Goal: Use online tool/utility: Utilize a website feature to perform a specific function

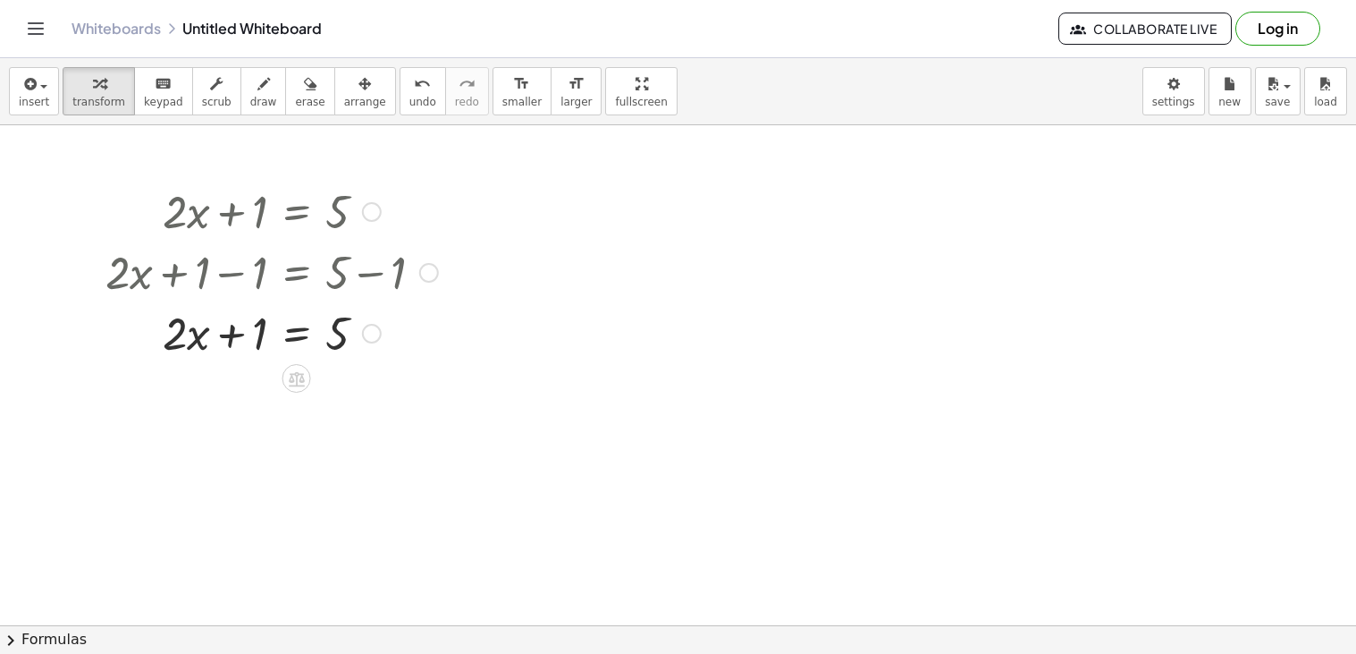
click at [232, 333] on div at bounding box center [272, 331] width 350 height 61
click at [228, 334] on div at bounding box center [272, 331] width 350 height 61
click at [227, 332] on div at bounding box center [272, 331] width 350 height 61
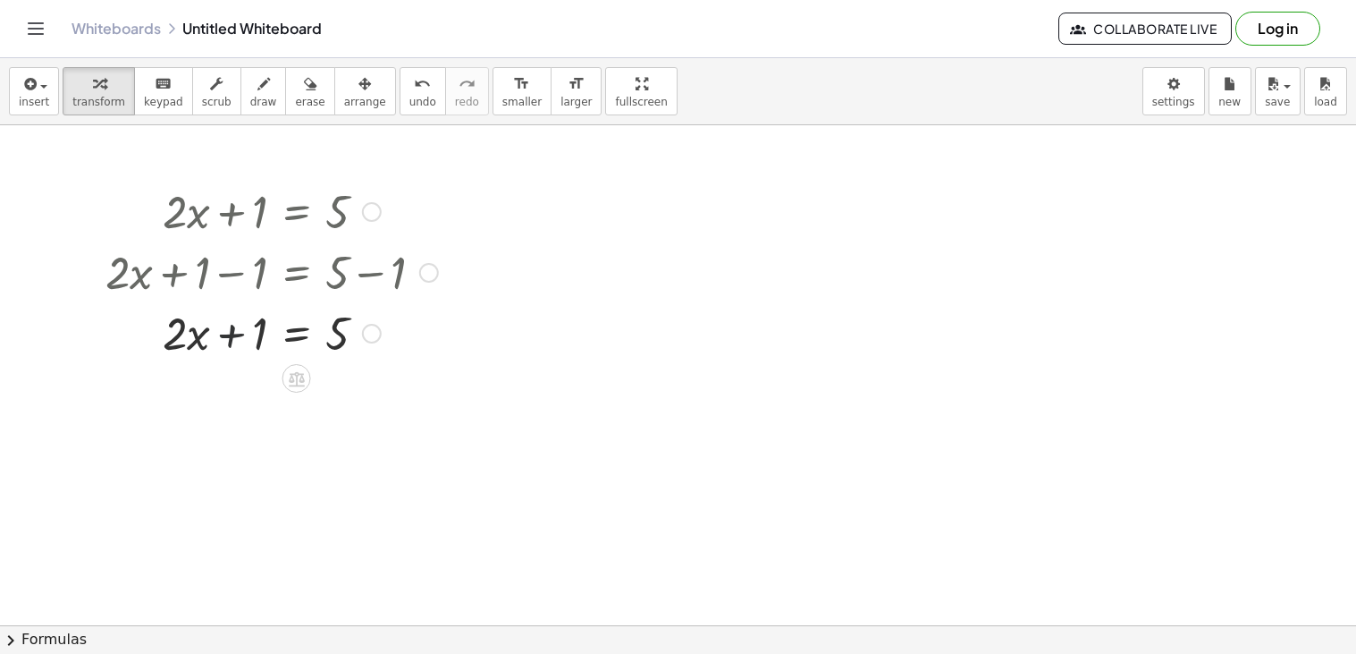
click at [227, 332] on div at bounding box center [272, 331] width 350 height 61
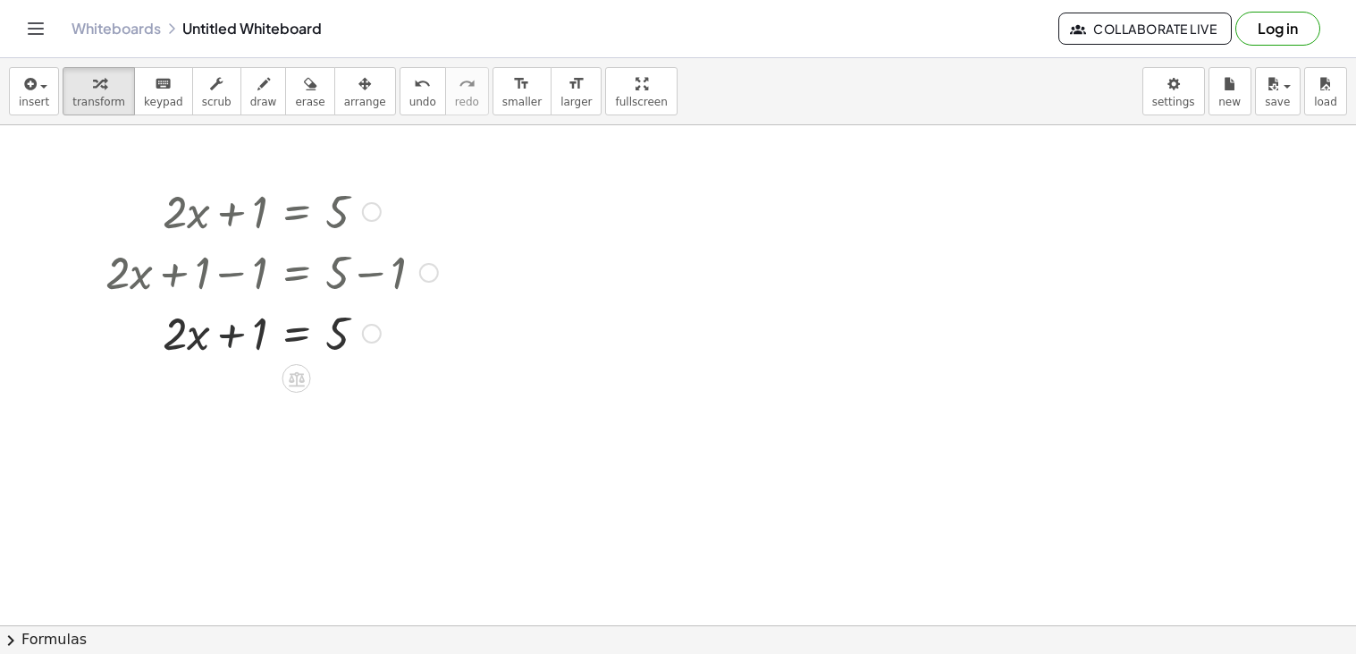
click at [227, 332] on div at bounding box center [272, 331] width 350 height 61
click at [226, 281] on div at bounding box center [272, 271] width 350 height 61
click at [221, 276] on div at bounding box center [272, 271] width 350 height 61
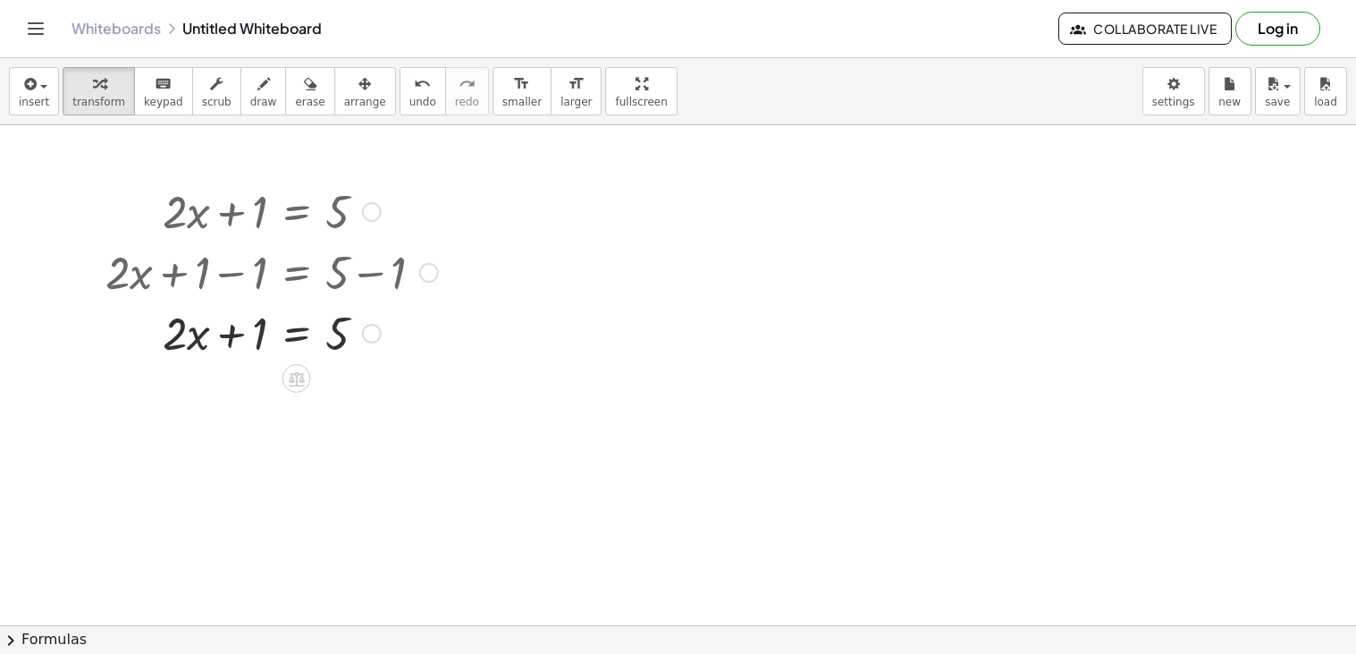
click at [187, 271] on div at bounding box center [272, 271] width 350 height 61
drag, startPoint x: 187, startPoint y: 271, endPoint x: 241, endPoint y: 452, distance: 188.7
drag, startPoint x: 250, startPoint y: 333, endPoint x: 201, endPoint y: 256, distance: 91.3
drag, startPoint x: 222, startPoint y: 350, endPoint x: 325, endPoint y: 134, distance: 239.6
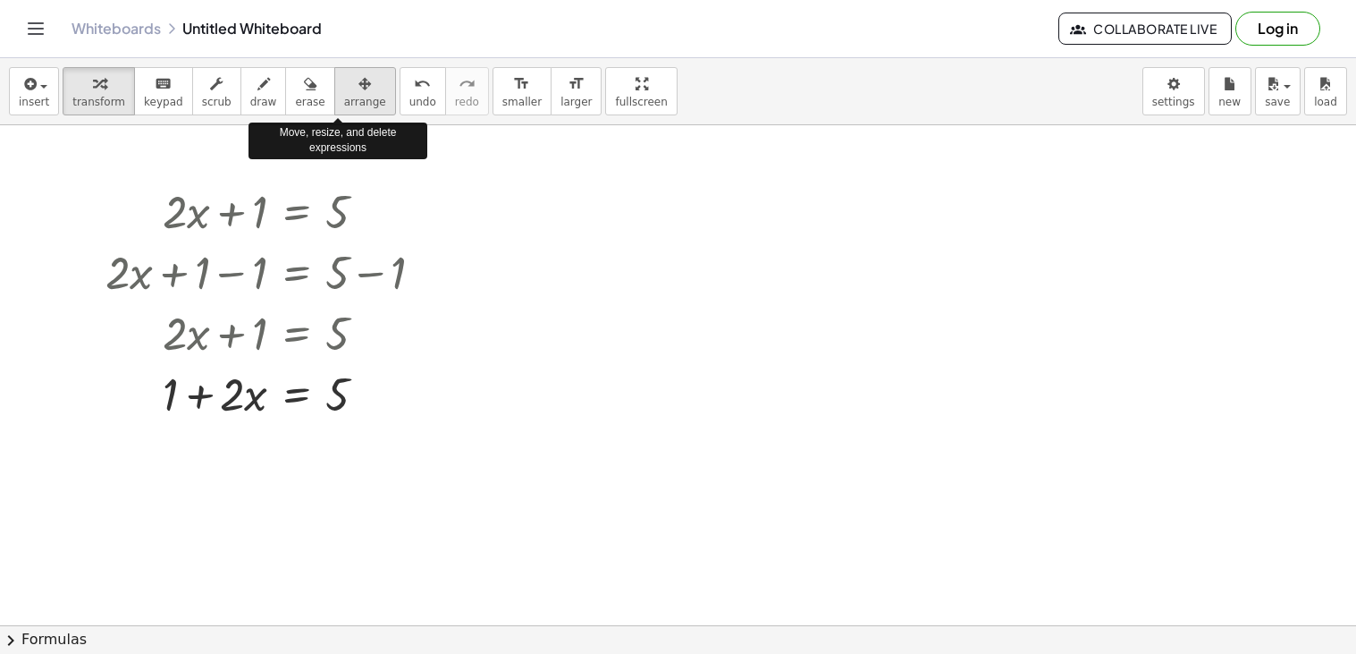
click at [334, 99] on button "arrange" at bounding box center [365, 91] width 62 height 48
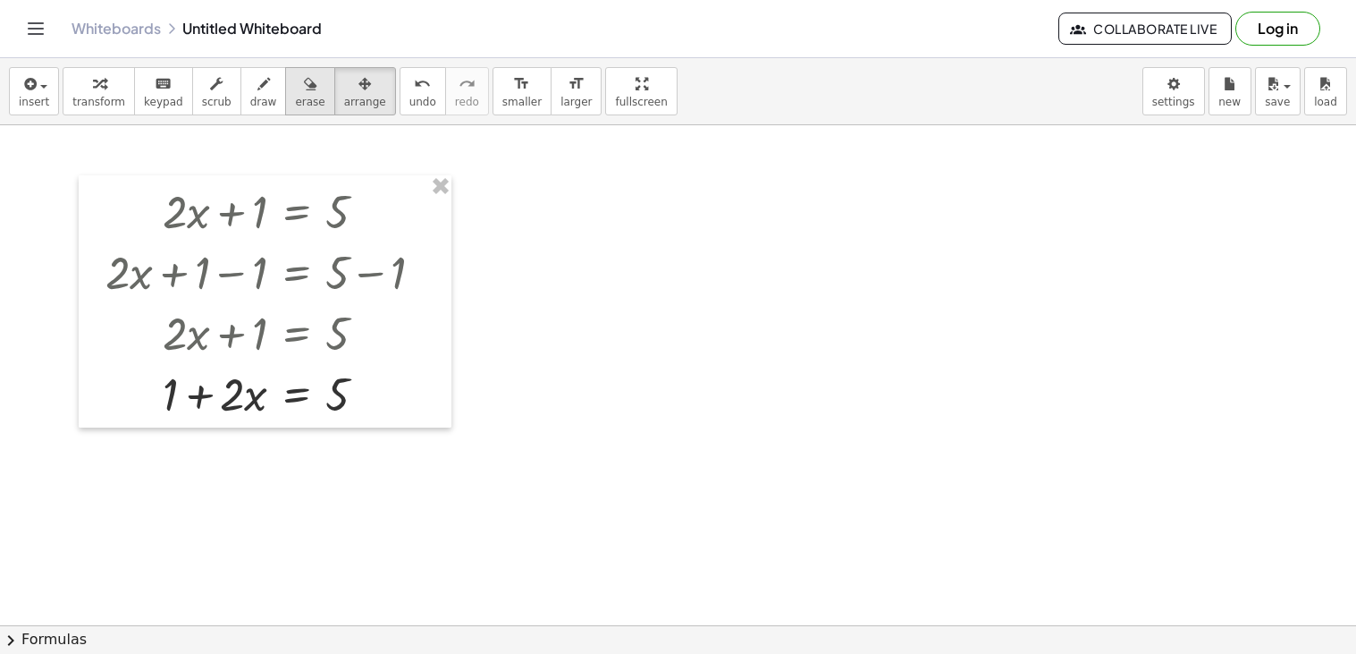
click at [295, 97] on span "erase" at bounding box center [310, 102] width 30 height 13
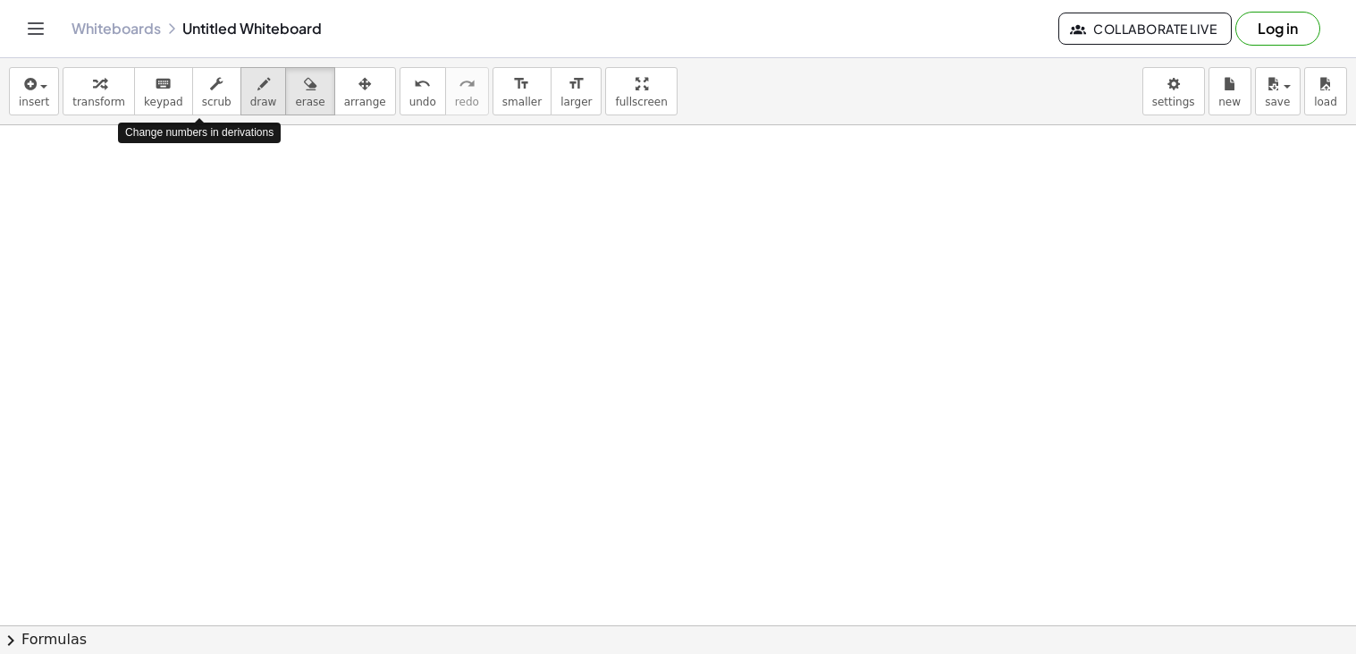
drag, startPoint x: 336, startPoint y: 416, endPoint x: 226, endPoint y: 93, distance: 341.0
click at [226, 93] on div "insert select one: Math Expression Function Text Youtube Video Graphing Geometr…" at bounding box center [678, 355] width 1356 height 595
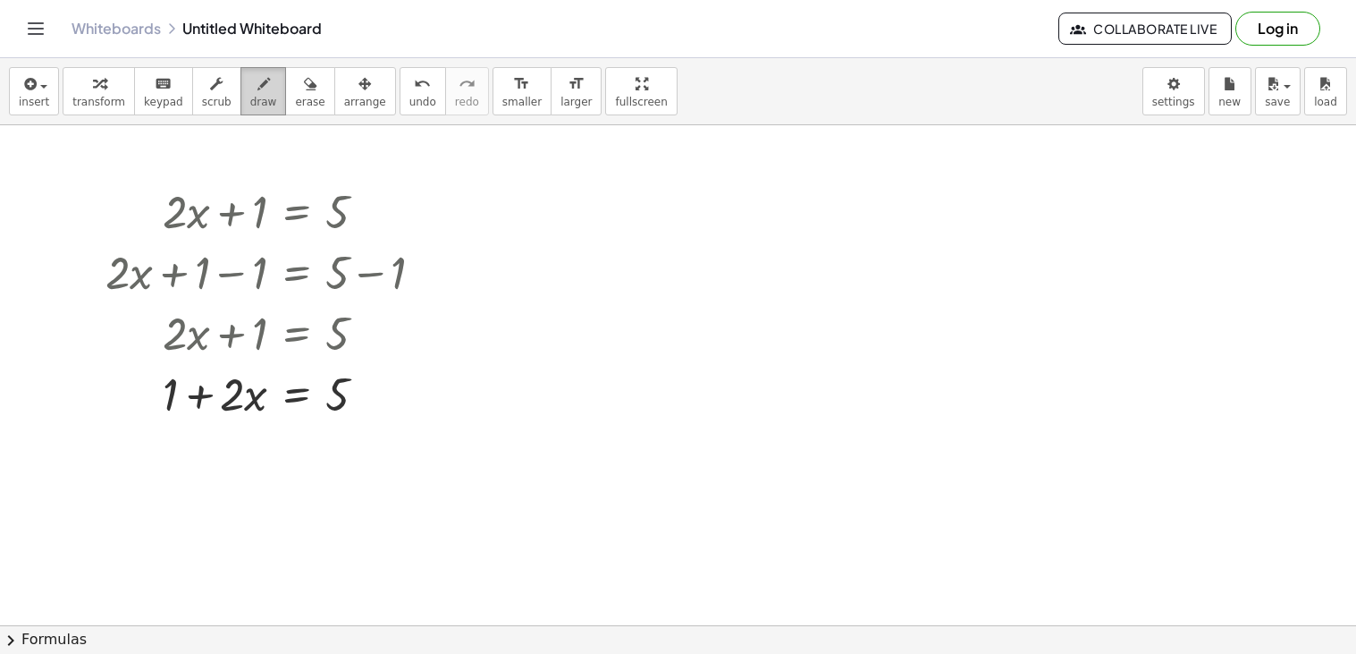
click at [241, 93] on button "draw" at bounding box center [264, 91] width 46 height 48
click at [300, 106] on span "erase" at bounding box center [310, 102] width 30 height 13
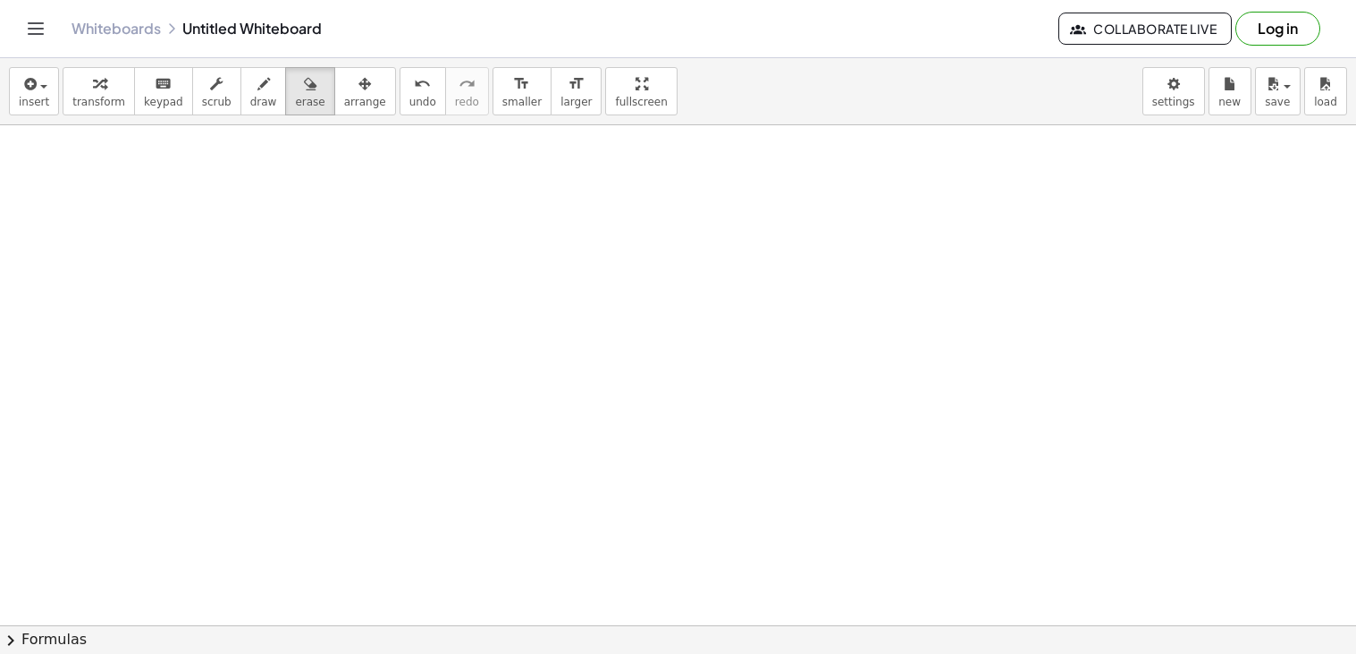
drag, startPoint x: 425, startPoint y: 401, endPoint x: 320, endPoint y: -28, distance: 440.9
click at [320, 0] on html "Graspable Math Activities Get Started Activity Bank Assigned Work Classes White…" at bounding box center [678, 327] width 1356 height 654
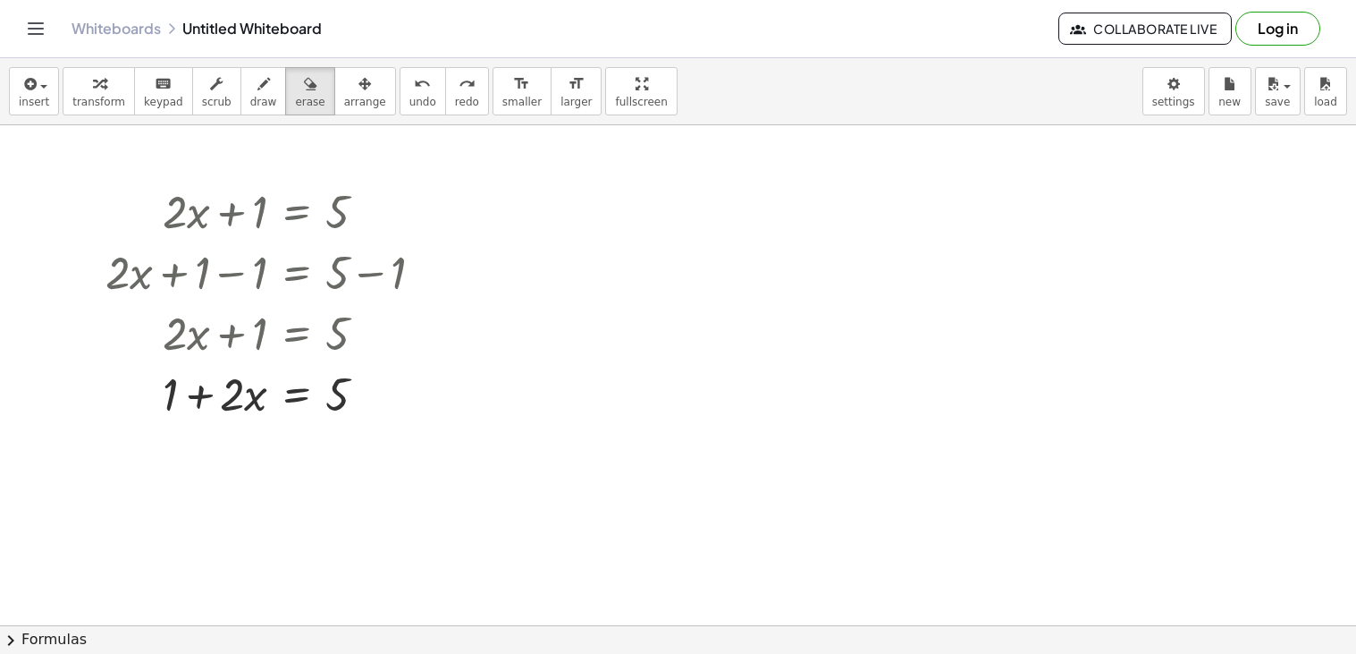
drag, startPoint x: 375, startPoint y: 89, endPoint x: 283, endPoint y: 304, distance: 234.3
click at [283, 304] on div "insert select one: Math Expression Function Text Youtube Video Graphing Geometr…" at bounding box center [678, 355] width 1356 height 595
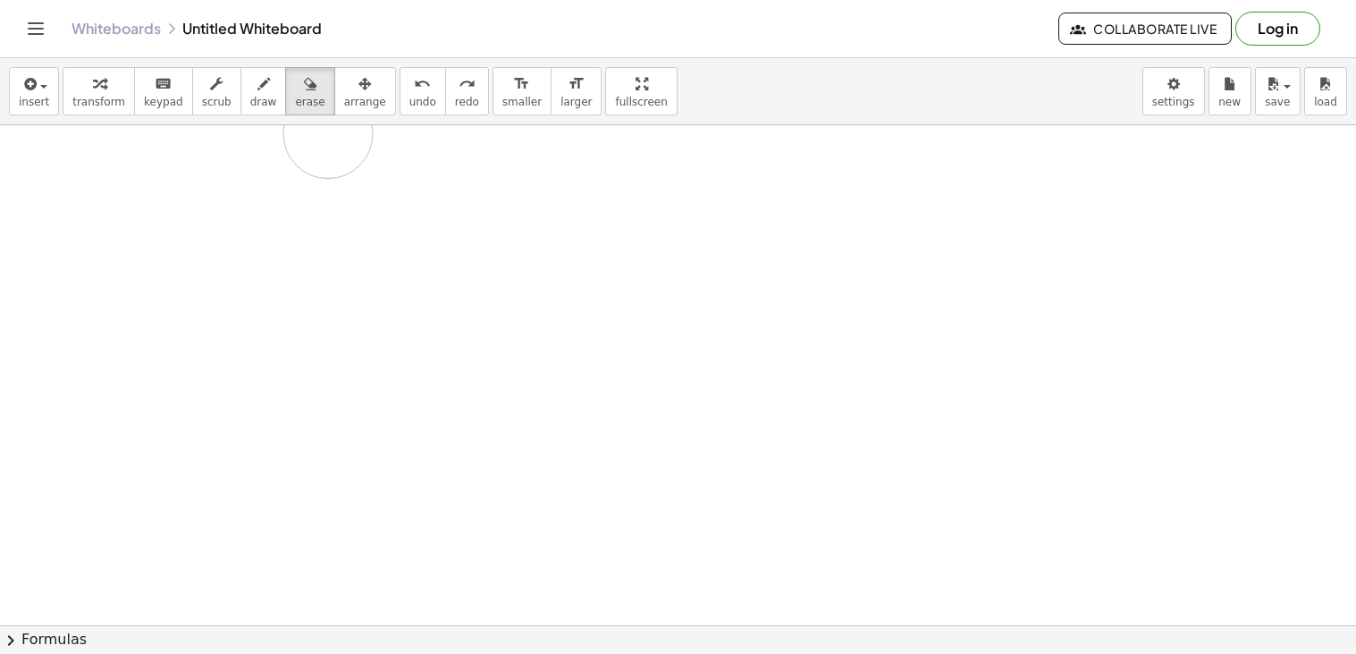
drag, startPoint x: 283, startPoint y: 304, endPoint x: 328, endPoint y: 134, distance: 175.9
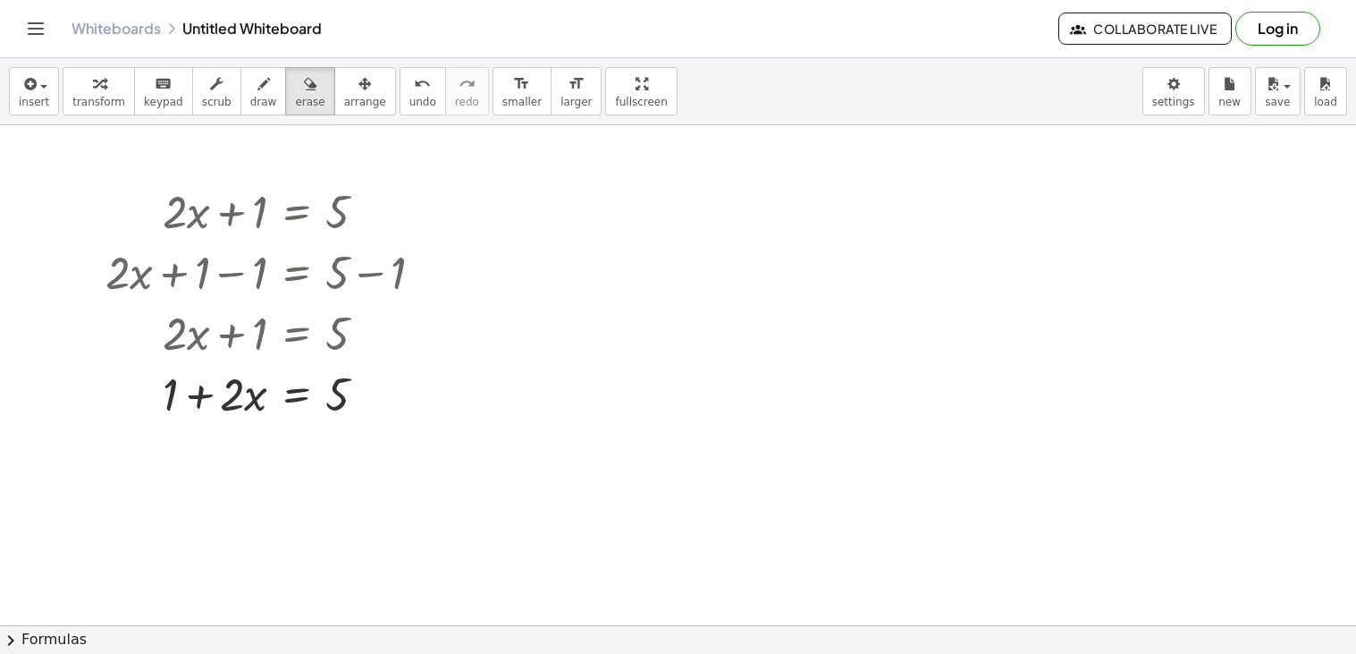
drag, startPoint x: 302, startPoint y: 272, endPoint x: 329, endPoint y: 589, distance: 318.5
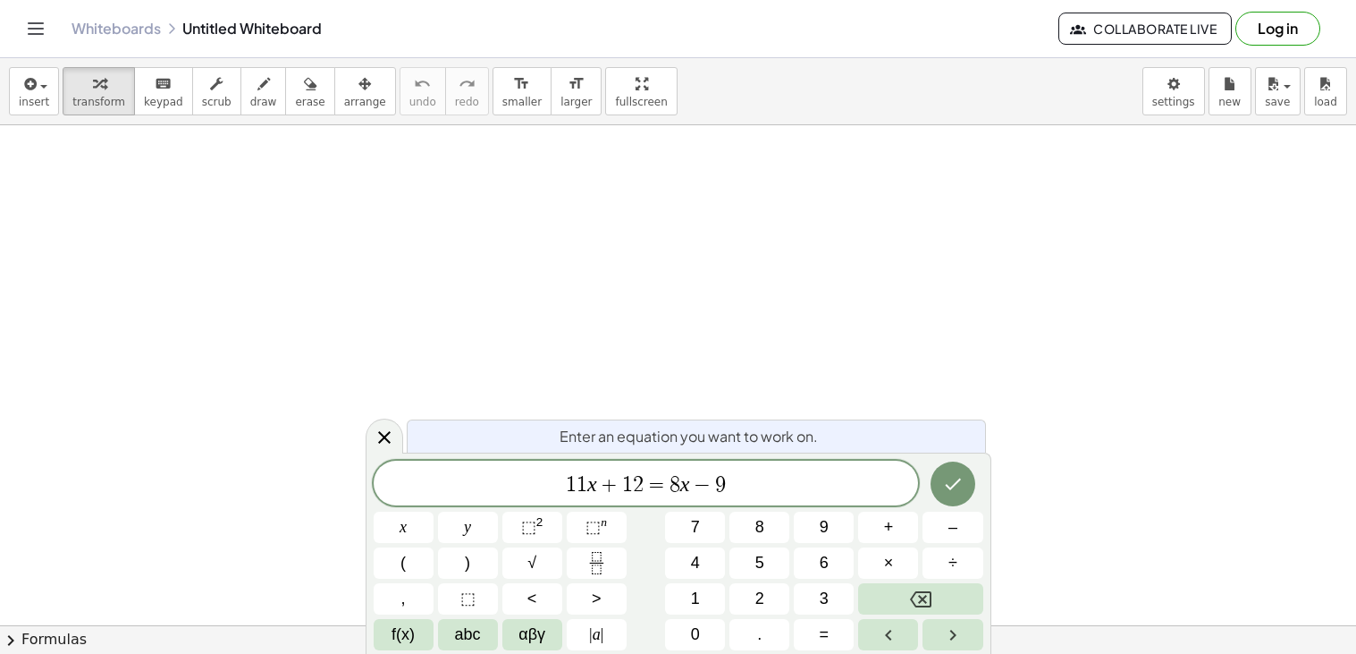
click at [958, 488] on icon "Done" at bounding box center [952, 483] width 21 height 21
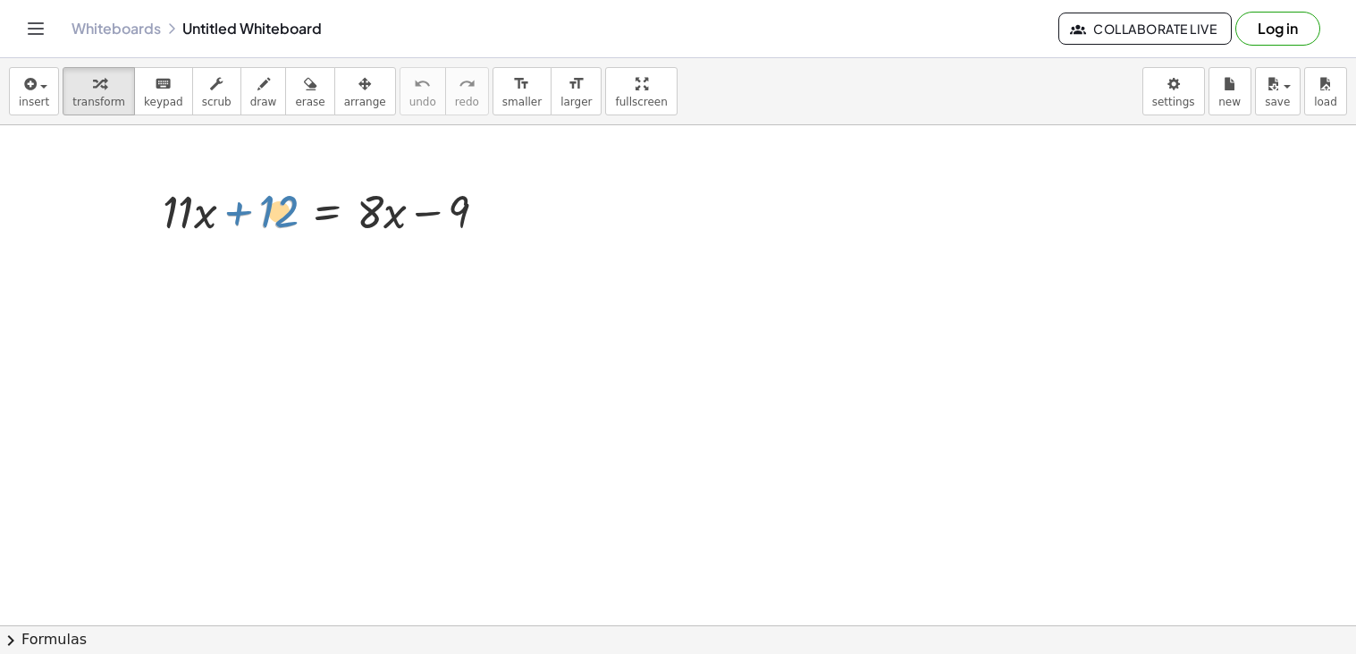
click at [264, 214] on div at bounding box center [332, 210] width 356 height 61
drag, startPoint x: 274, startPoint y: 215, endPoint x: 385, endPoint y: 216, distance: 111.8
click at [385, 216] on div at bounding box center [332, 210] width 356 height 61
drag, startPoint x: 275, startPoint y: 210, endPoint x: 380, endPoint y: 260, distance: 116.0
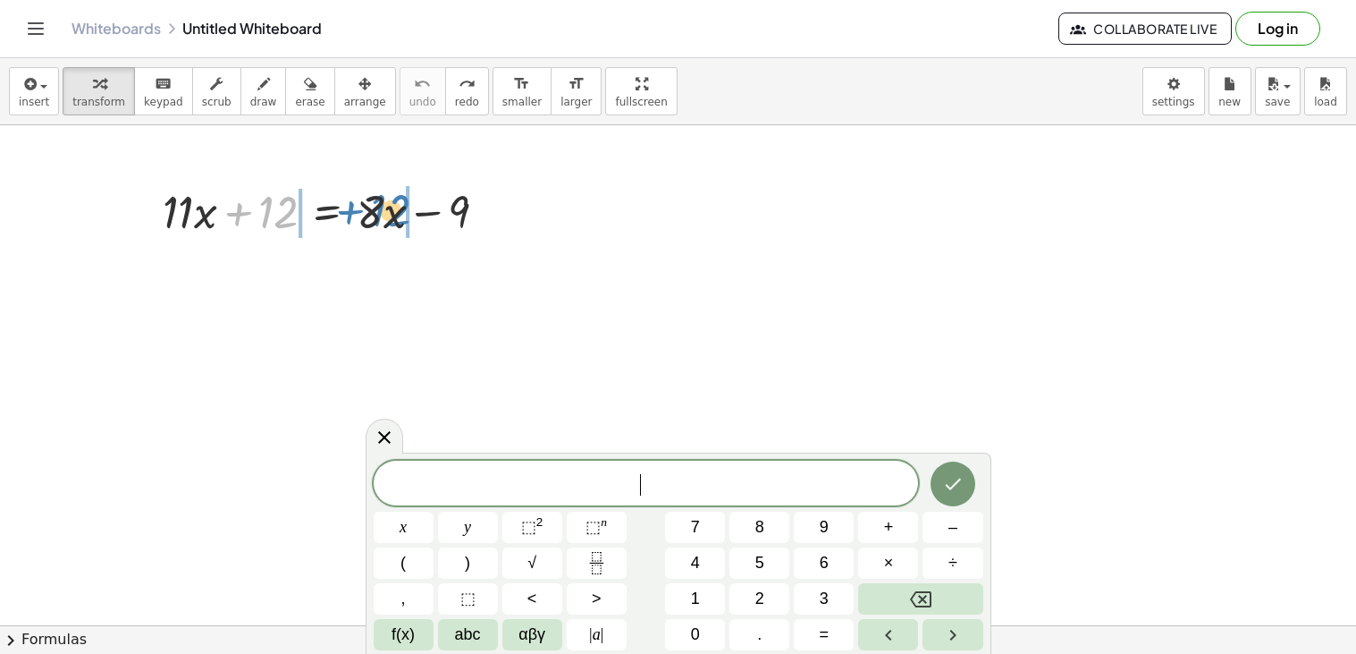
drag, startPoint x: 288, startPoint y: 213, endPoint x: 401, endPoint y: 211, distance: 112.7
click at [401, 211] on div at bounding box center [332, 210] width 356 height 61
drag, startPoint x: 234, startPoint y: 213, endPoint x: 353, endPoint y: 215, distance: 118.9
click at [353, 215] on div at bounding box center [332, 210] width 356 height 61
drag, startPoint x: 272, startPoint y: 215, endPoint x: 390, endPoint y: 258, distance: 125.3
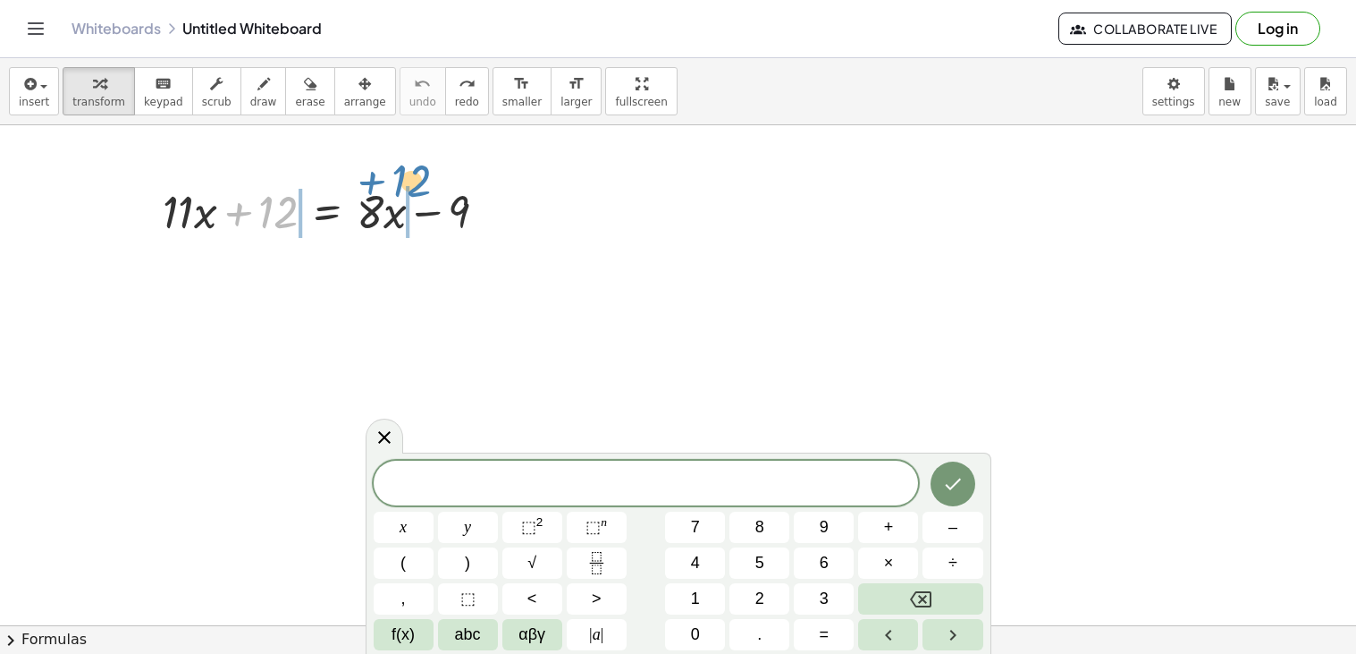
drag, startPoint x: 270, startPoint y: 214, endPoint x: 404, endPoint y: 182, distance: 137.7
click at [404, 182] on div at bounding box center [332, 210] width 356 height 61
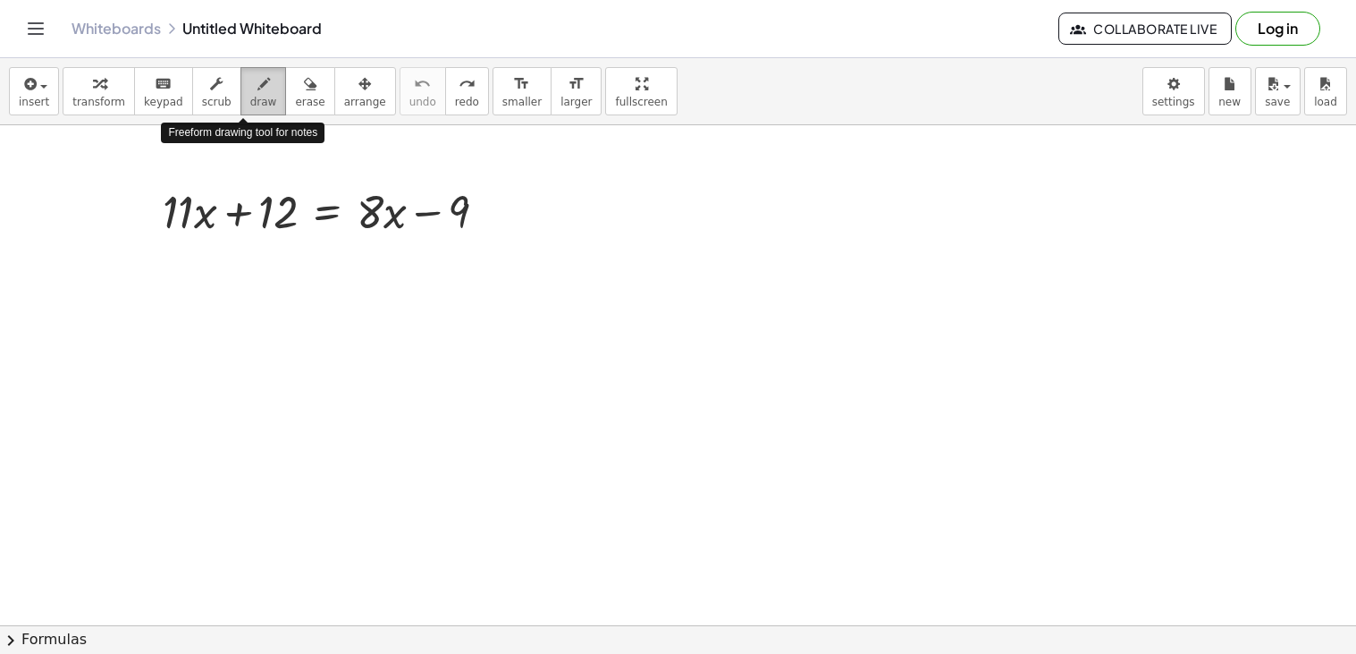
drag, startPoint x: 258, startPoint y: 77, endPoint x: 258, endPoint y: 94, distance: 17.0
click at [258, 94] on button "draw" at bounding box center [264, 91] width 46 height 48
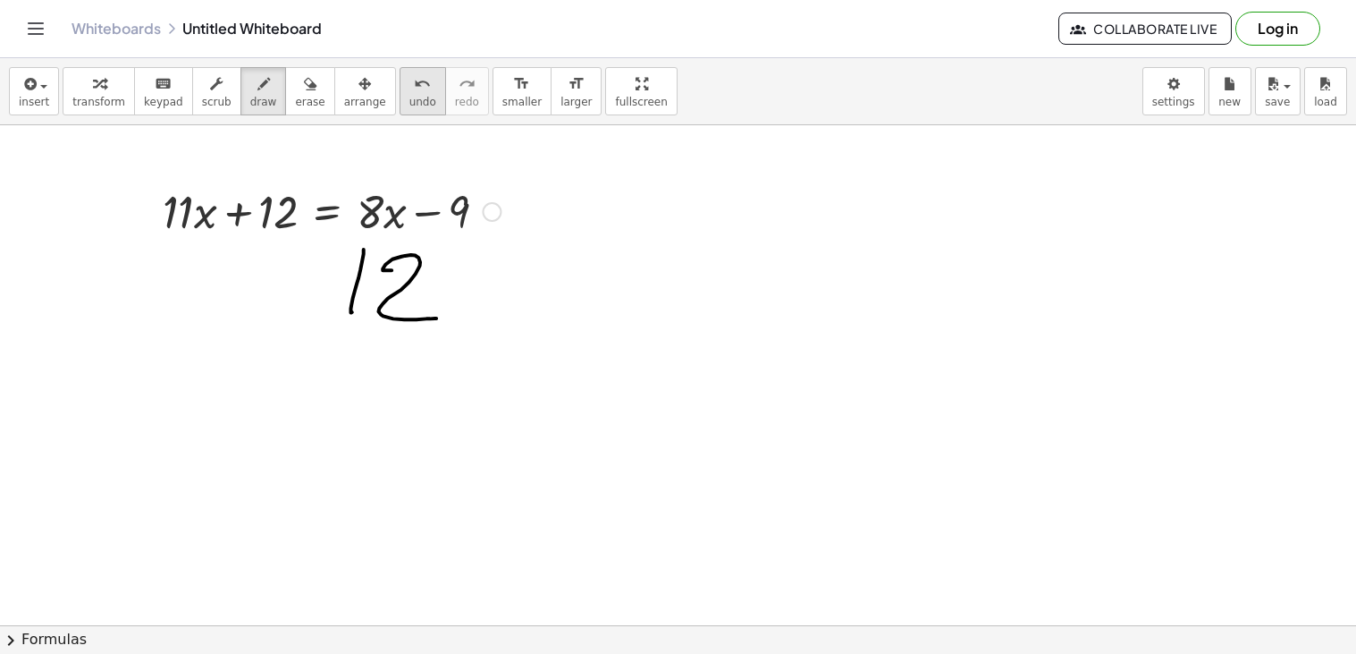
click at [403, 92] on button "undo undo" at bounding box center [423, 91] width 46 height 48
drag, startPoint x: 277, startPoint y: 222, endPoint x: 464, endPoint y: 288, distance: 198.2
click at [345, 83] on div "button" at bounding box center [365, 82] width 42 height 21
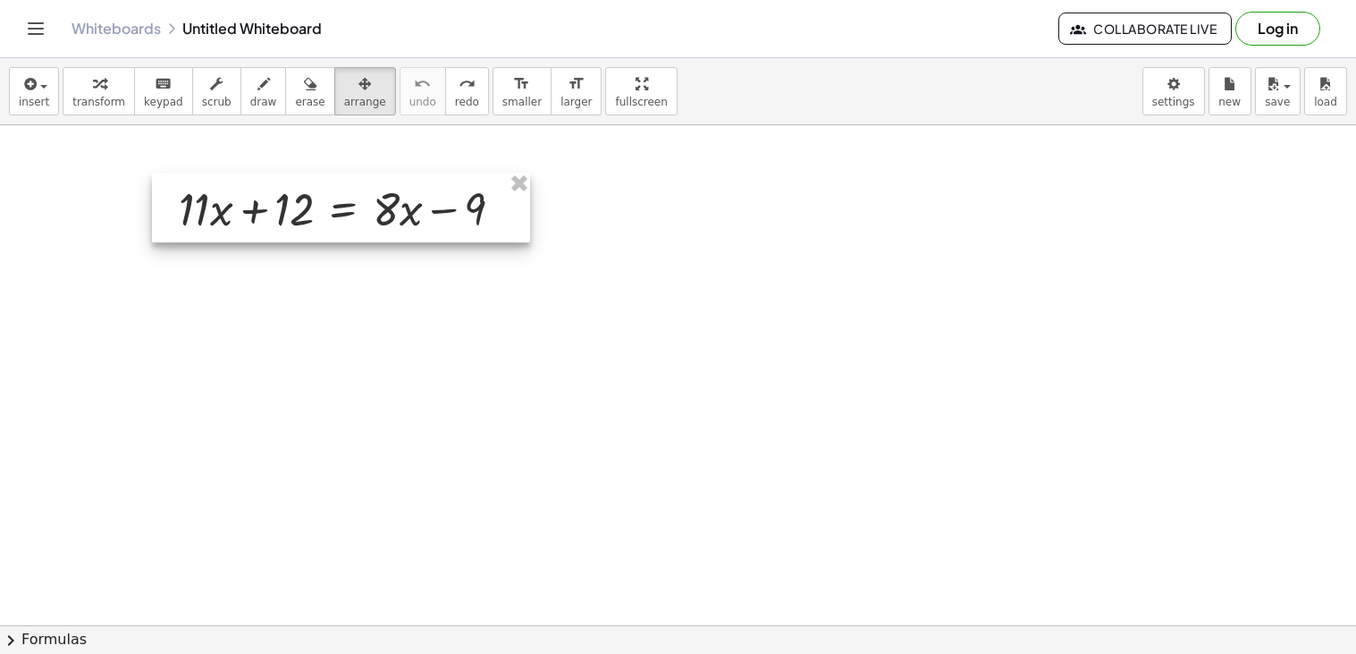
drag, startPoint x: 294, startPoint y: 193, endPoint x: 311, endPoint y: 190, distance: 17.2
click at [311, 190] on div at bounding box center [341, 208] width 378 height 70
click at [350, 204] on div at bounding box center [342, 208] width 378 height 70
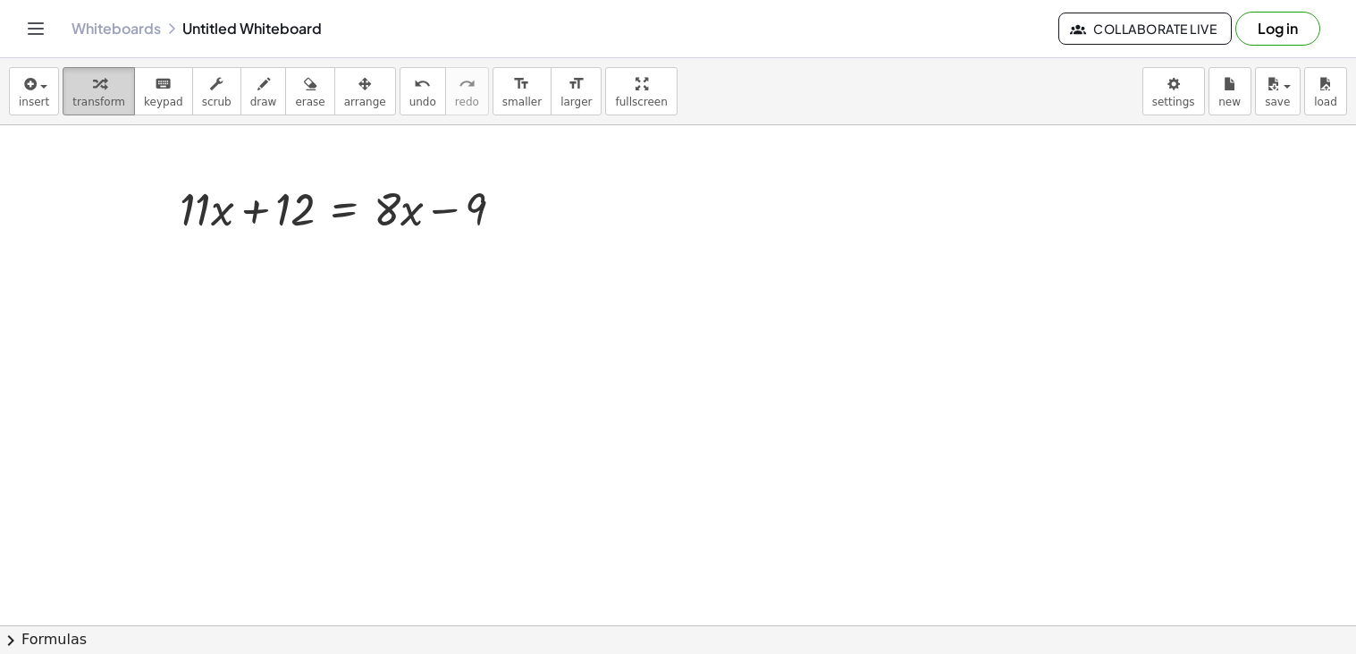
click at [105, 98] on span "transform" at bounding box center [98, 102] width 53 height 13
drag, startPoint x: 283, startPoint y: 206, endPoint x: 491, endPoint y: 237, distance: 209.8
click at [491, 237] on div at bounding box center [349, 207] width 356 height 61
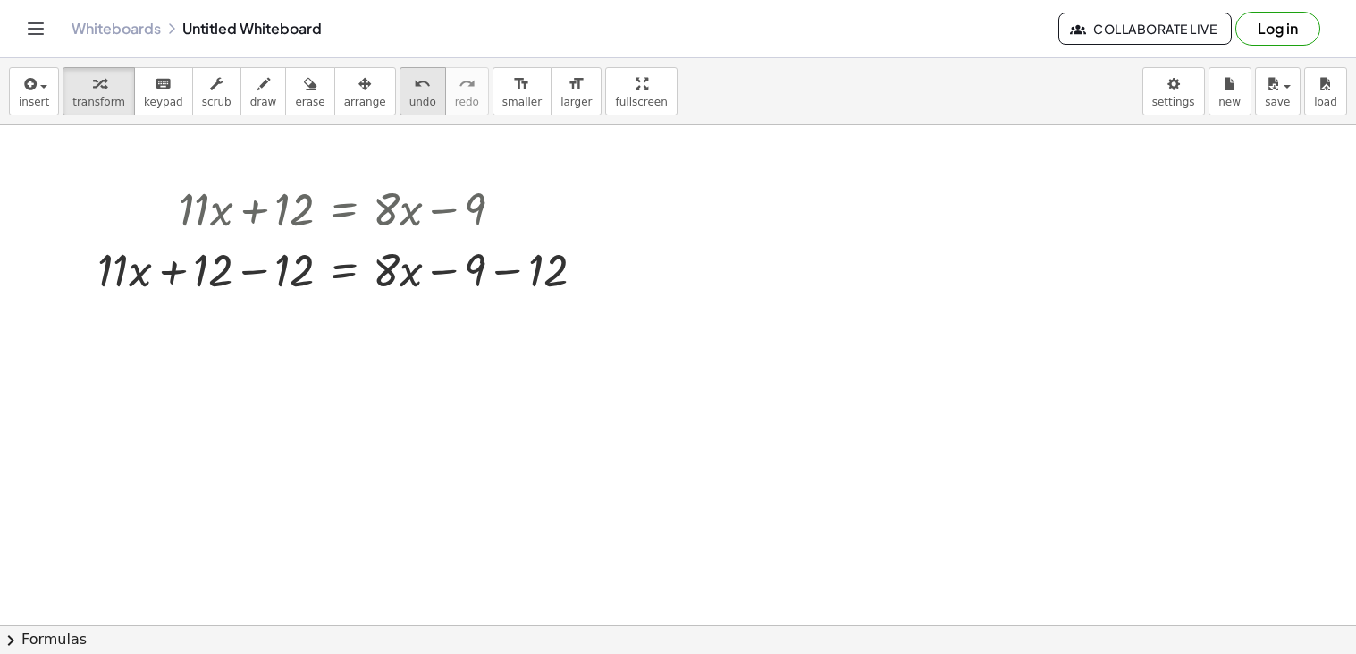
click at [409, 106] on span "undo" at bounding box center [422, 102] width 27 height 13
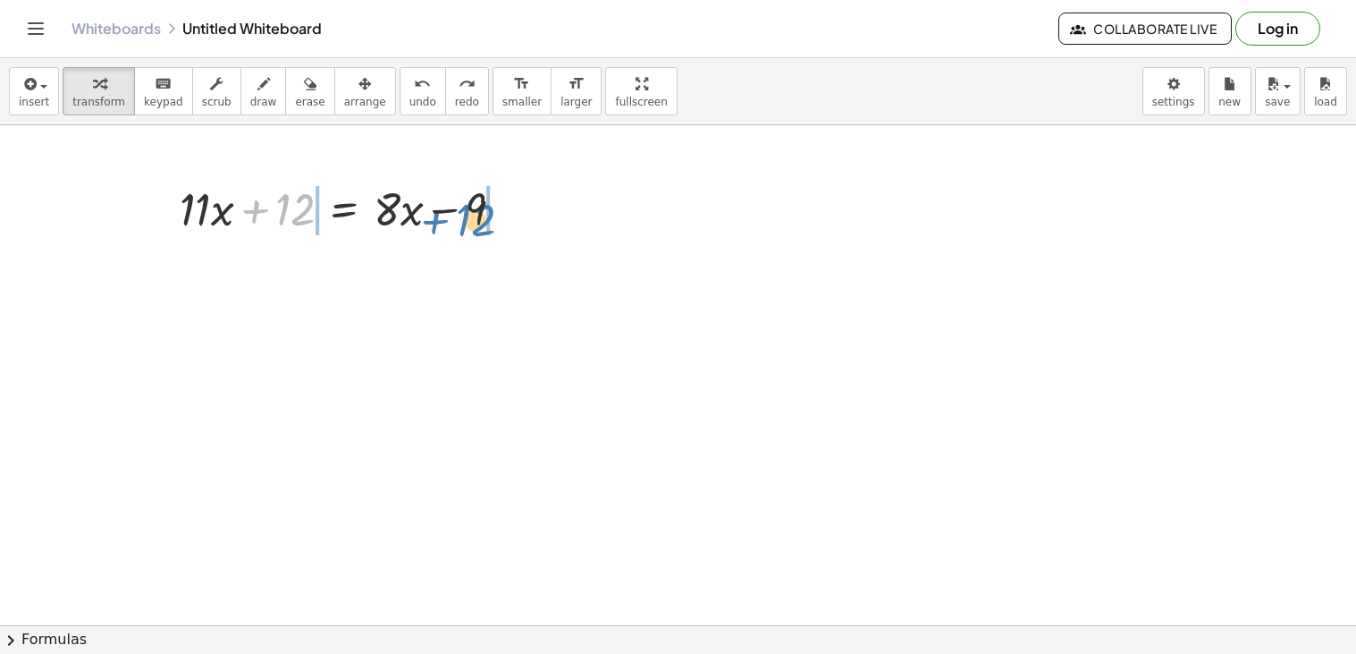
drag, startPoint x: 292, startPoint y: 210, endPoint x: 469, endPoint y: 219, distance: 177.3
click at [469, 219] on div at bounding box center [349, 207] width 356 height 61
drag, startPoint x: 285, startPoint y: 209, endPoint x: 489, endPoint y: 214, distance: 203.9
click at [489, 214] on div at bounding box center [349, 207] width 356 height 61
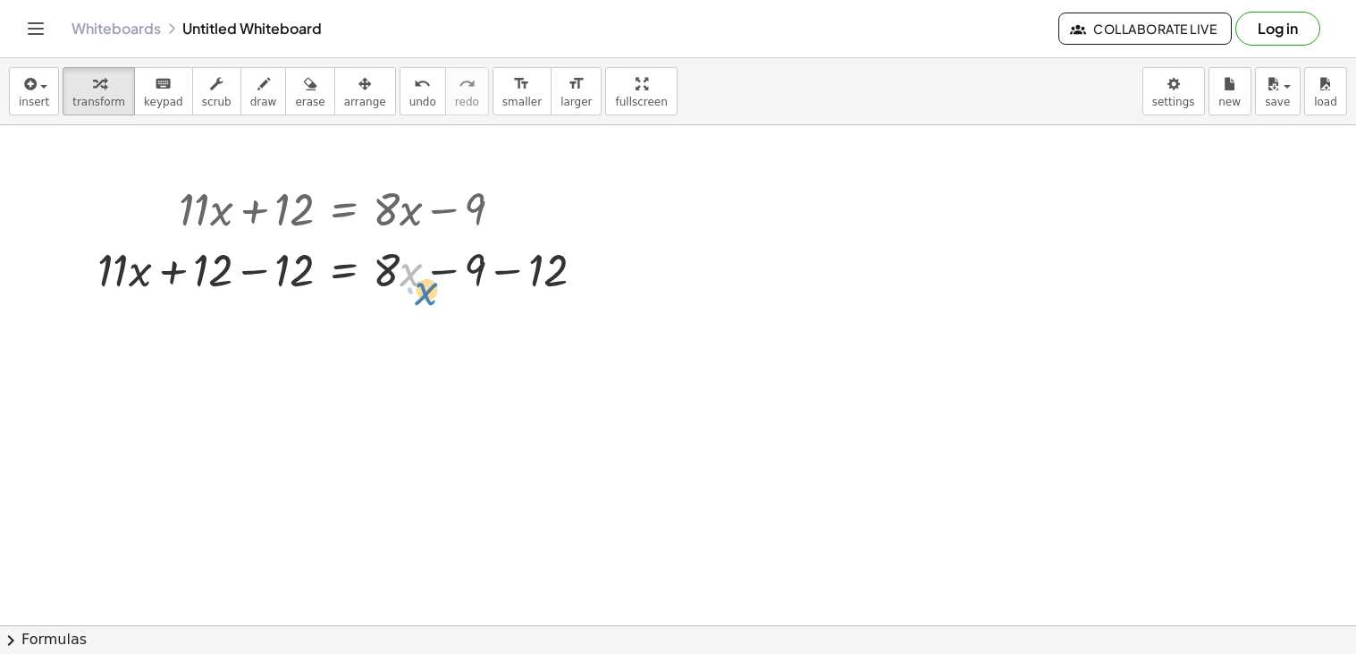
drag, startPoint x: 405, startPoint y: 279, endPoint x: 411, endPoint y: 286, distance: 9.5
click at [411, 286] on div at bounding box center [348, 268] width 519 height 61
drag, startPoint x: 554, startPoint y: 279, endPoint x: 582, endPoint y: 267, distance: 30.1
click at [582, 267] on div at bounding box center [348, 268] width 519 height 61
drag, startPoint x: 395, startPoint y: 281, endPoint x: 402, endPoint y: 270, distance: 12.9
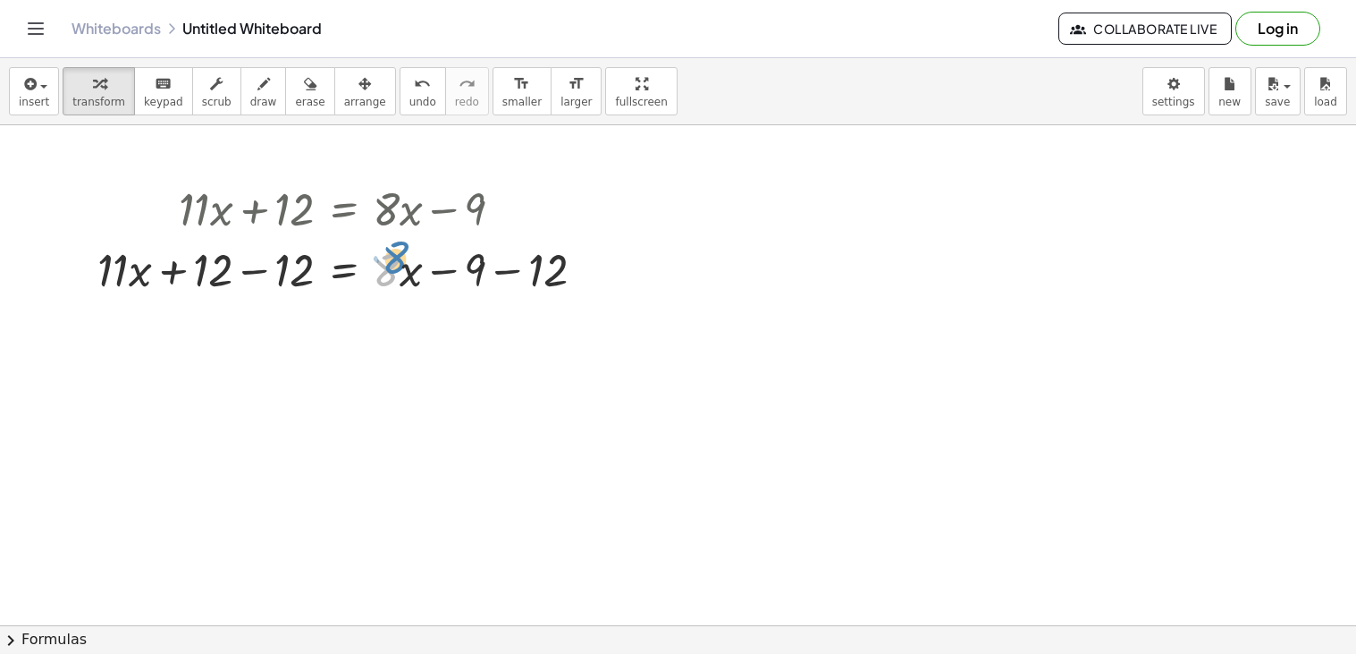
click at [402, 270] on div at bounding box center [348, 268] width 519 height 61
drag, startPoint x: 405, startPoint y: 275, endPoint x: 392, endPoint y: 278, distance: 13.7
click at [392, 278] on div at bounding box center [348, 268] width 519 height 61
drag, startPoint x: 397, startPoint y: 273, endPoint x: 408, endPoint y: 277, distance: 11.6
click at [408, 277] on div at bounding box center [348, 268] width 519 height 61
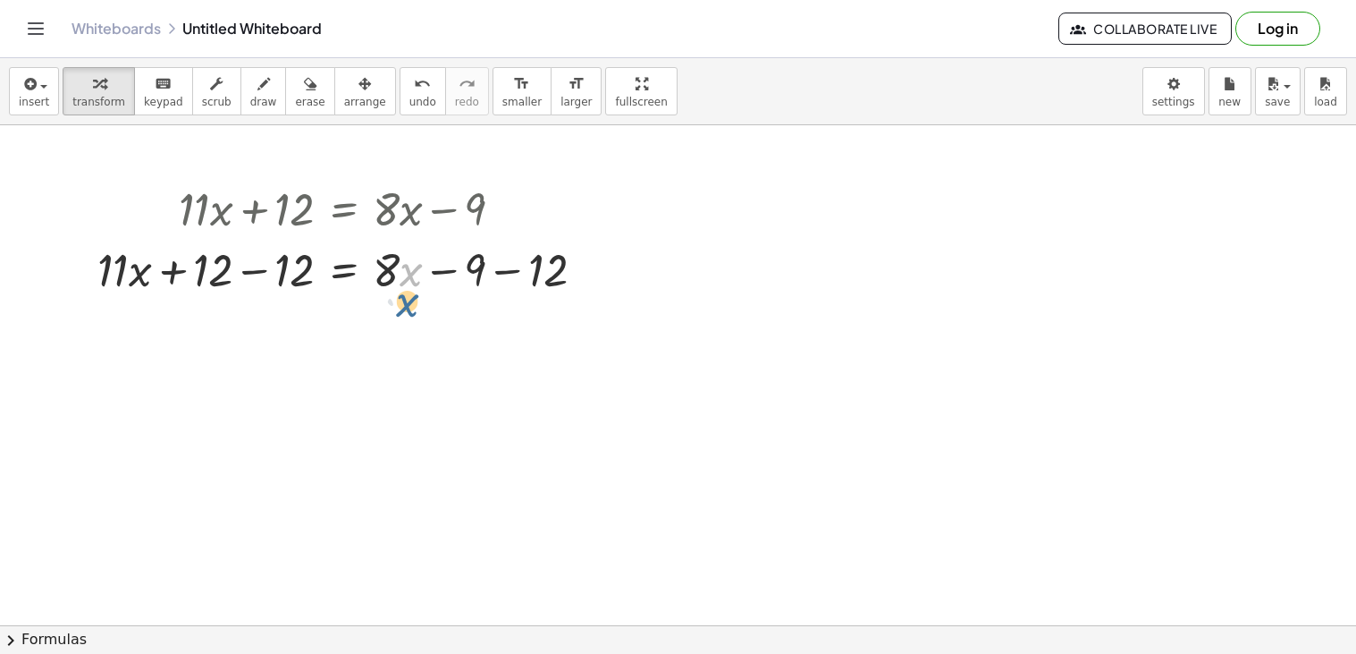
drag, startPoint x: 409, startPoint y: 278, endPoint x: 404, endPoint y: 307, distance: 29.0
drag, startPoint x: 391, startPoint y: 274, endPoint x: 391, endPoint y: 294, distance: 19.7
click at [391, 294] on div at bounding box center [348, 268] width 519 height 61
drag, startPoint x: 400, startPoint y: 282, endPoint x: 215, endPoint y: 285, distance: 184.2
click at [215, 285] on div at bounding box center [348, 268] width 519 height 61
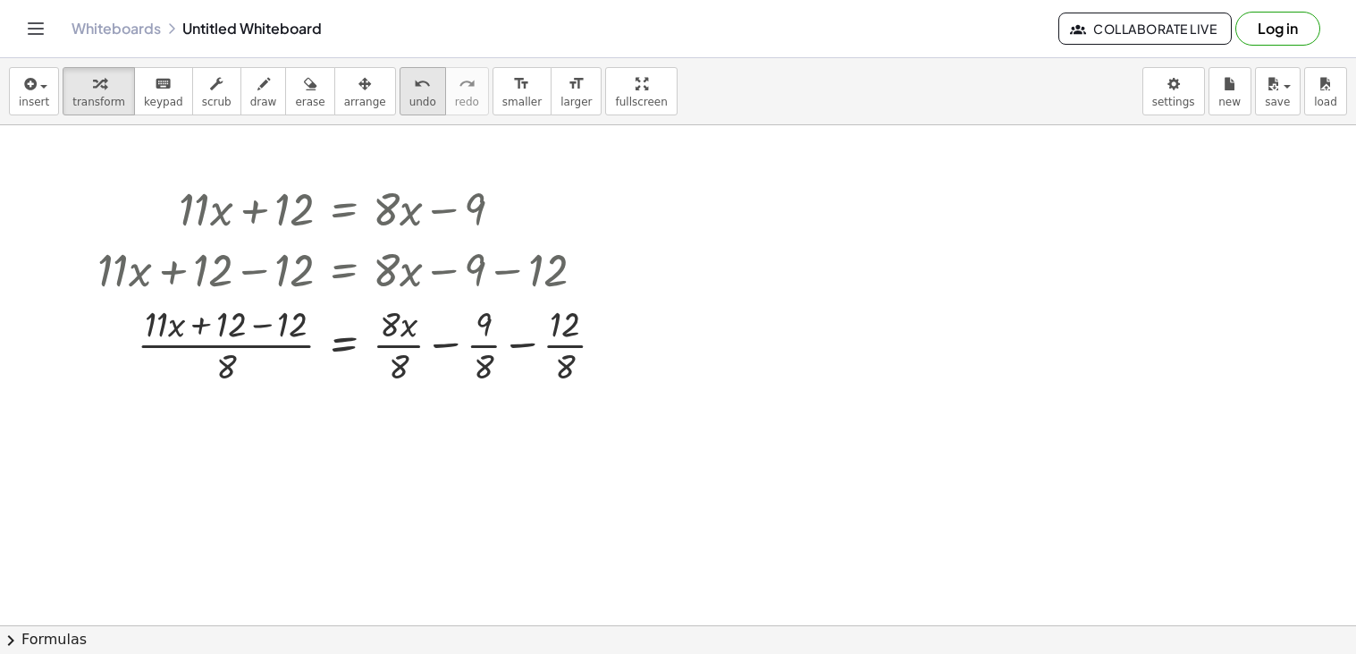
click at [409, 104] on span "undo" at bounding box center [422, 102] width 27 height 13
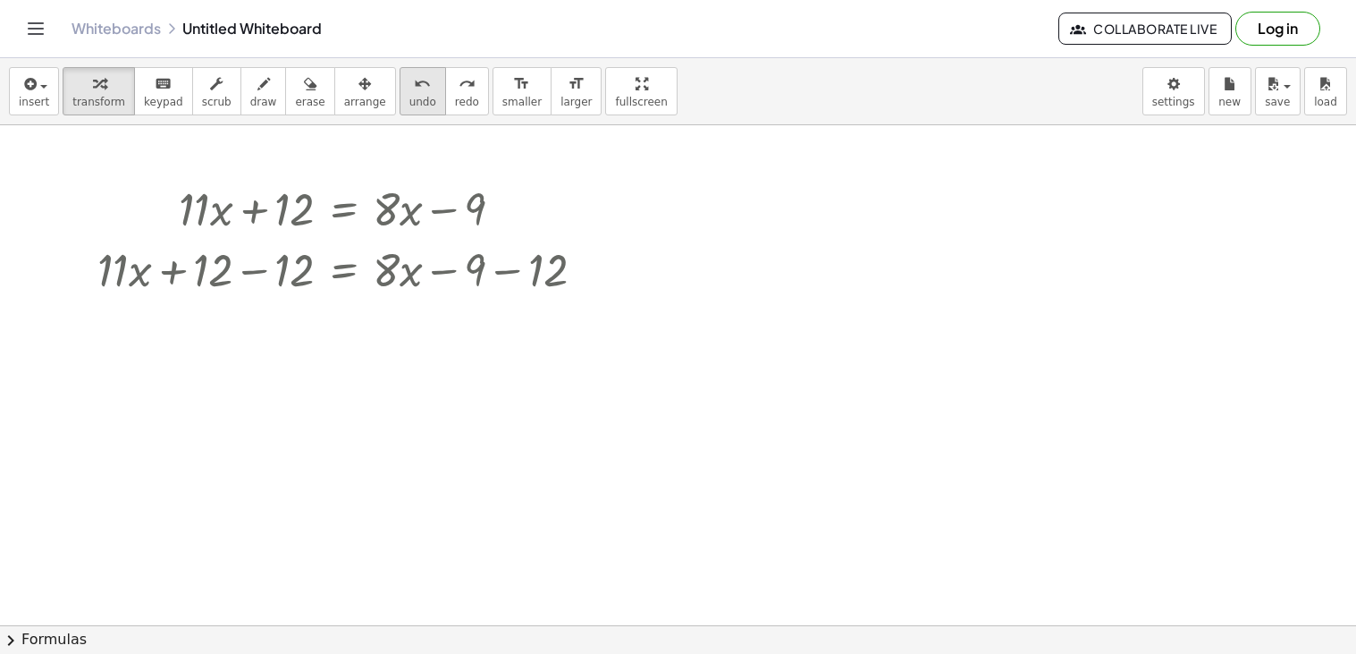
click at [409, 104] on span "undo" at bounding box center [422, 102] width 27 height 13
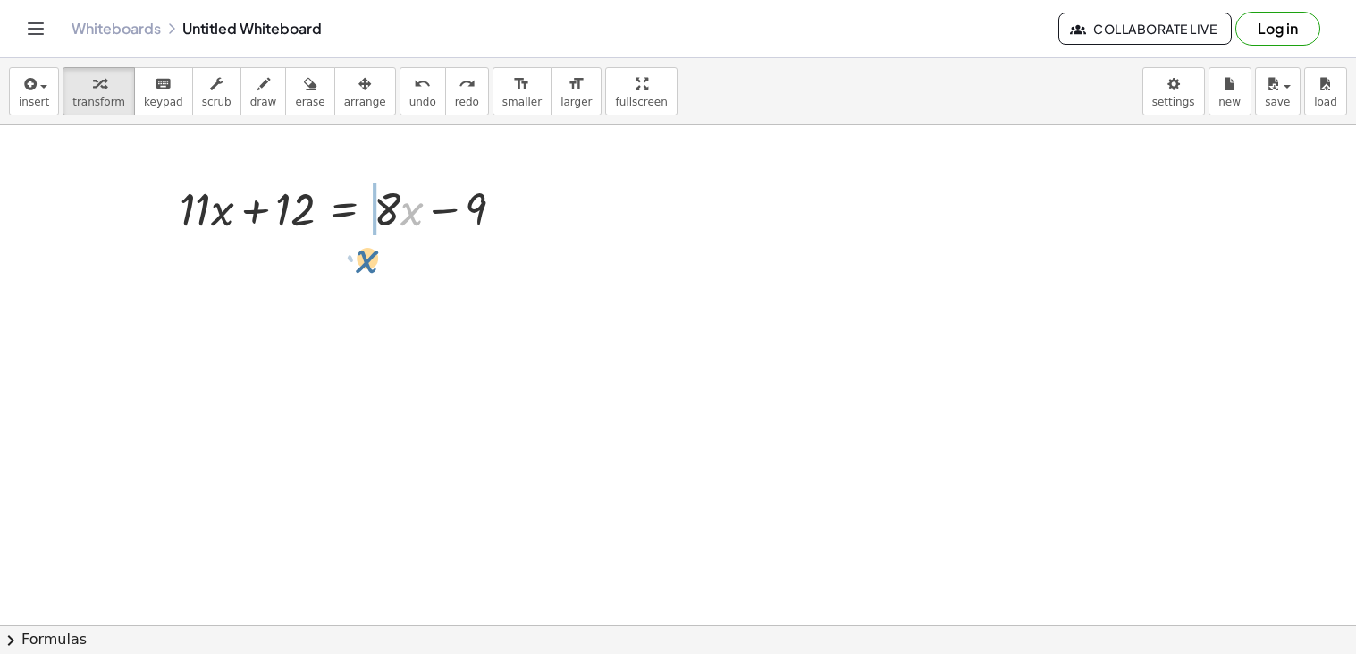
drag, startPoint x: 406, startPoint y: 210, endPoint x: 376, endPoint y: 249, distance: 49.2
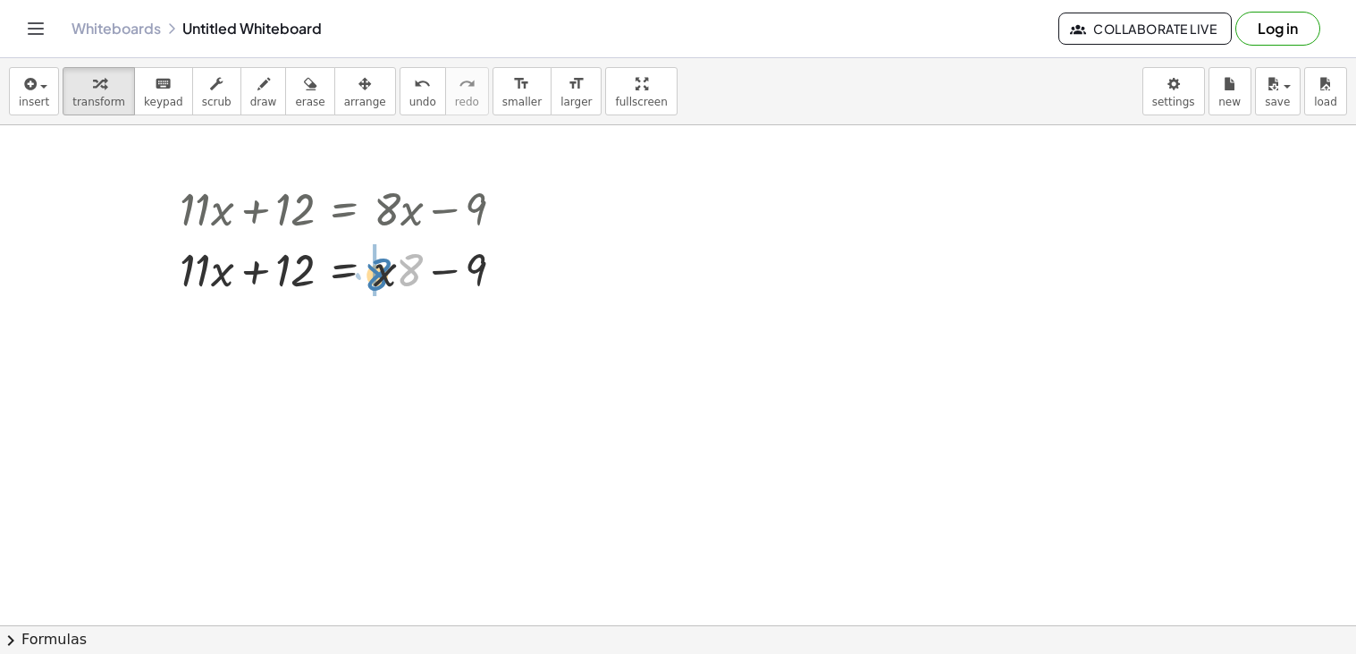
drag, startPoint x: 407, startPoint y: 274, endPoint x: 371, endPoint y: 278, distance: 36.0
click at [371, 278] on div at bounding box center [349, 268] width 356 height 61
drag, startPoint x: 397, startPoint y: 274, endPoint x: 399, endPoint y: 291, distance: 16.2
click at [399, 291] on div at bounding box center [349, 268] width 356 height 61
drag, startPoint x: 413, startPoint y: 283, endPoint x: 409, endPoint y: 294, distance: 12.5
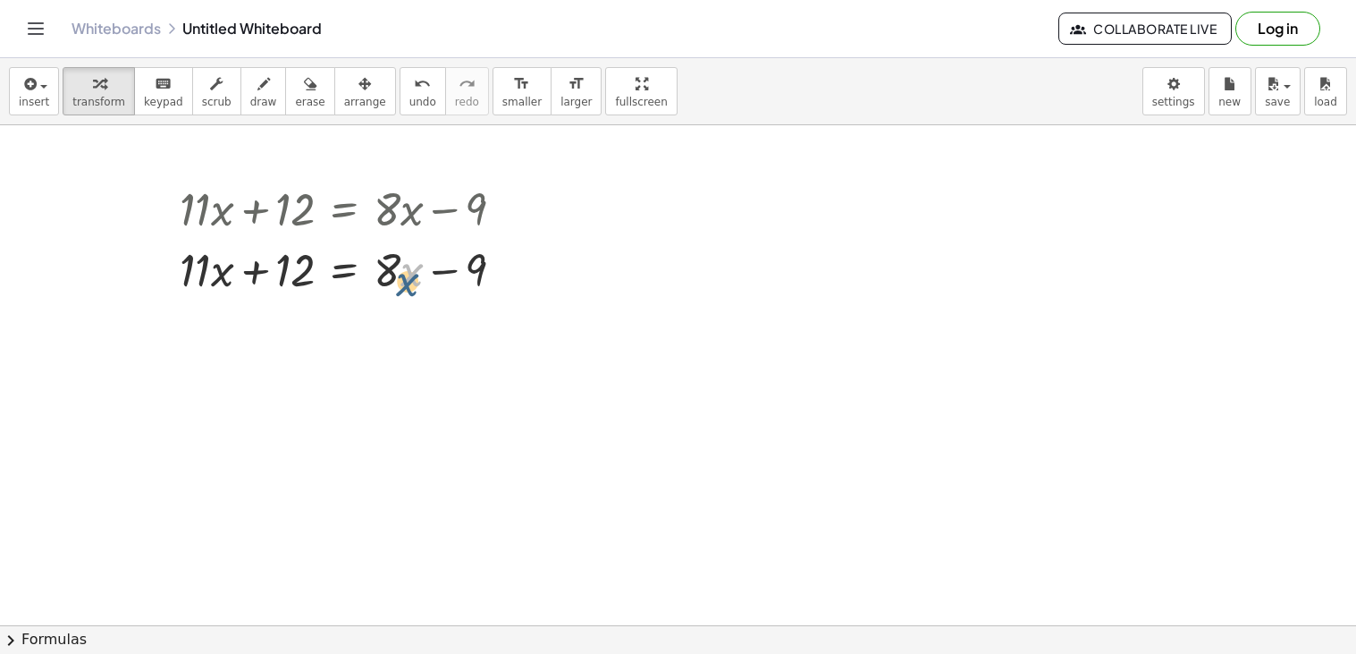
click at [409, 294] on div at bounding box center [349, 268] width 356 height 61
drag, startPoint x: 300, startPoint y: 271, endPoint x: 308, endPoint y: 276, distance: 9.7
click at [308, 276] on div at bounding box center [349, 268] width 356 height 61
click at [400, 93] on button "undo undo" at bounding box center [423, 91] width 46 height 48
click at [409, 96] on span "undo" at bounding box center [422, 102] width 27 height 13
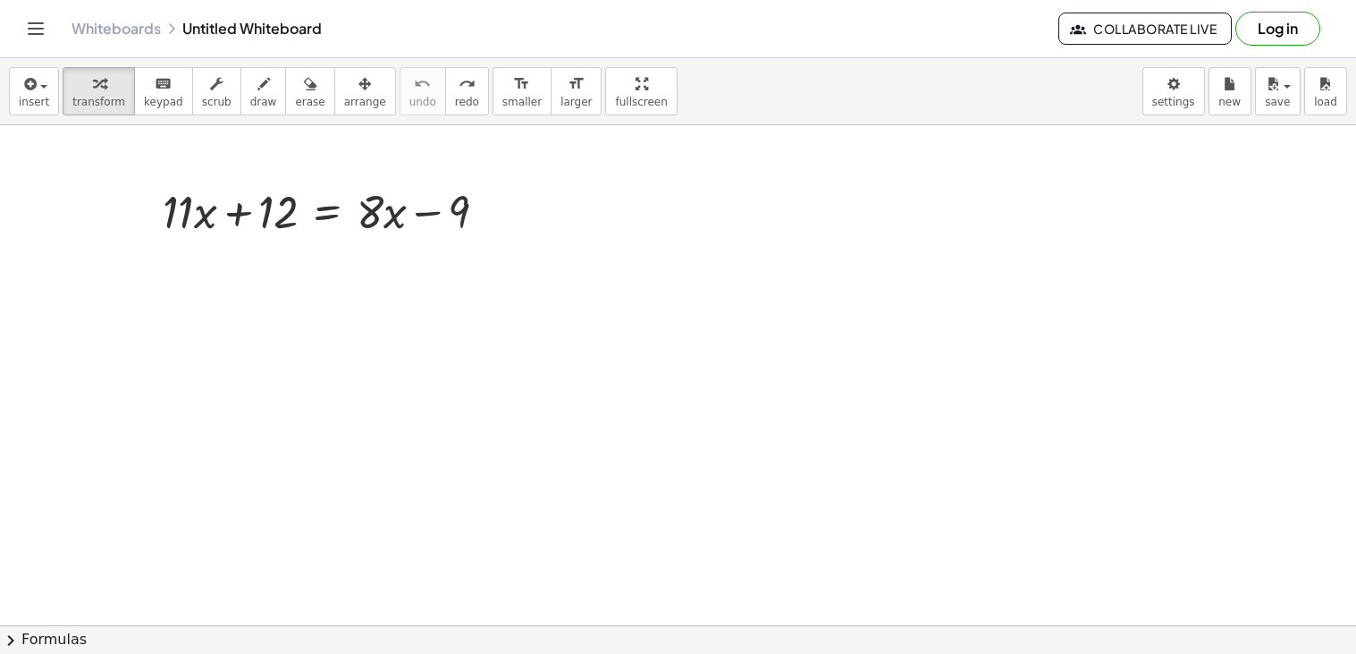
click at [455, 89] on div "insert select one: Math Expression Function Text Youtube Video Graphing Geometr…" at bounding box center [678, 91] width 1356 height 67
click at [449, 88] on button "redo redo" at bounding box center [467, 91] width 44 height 48
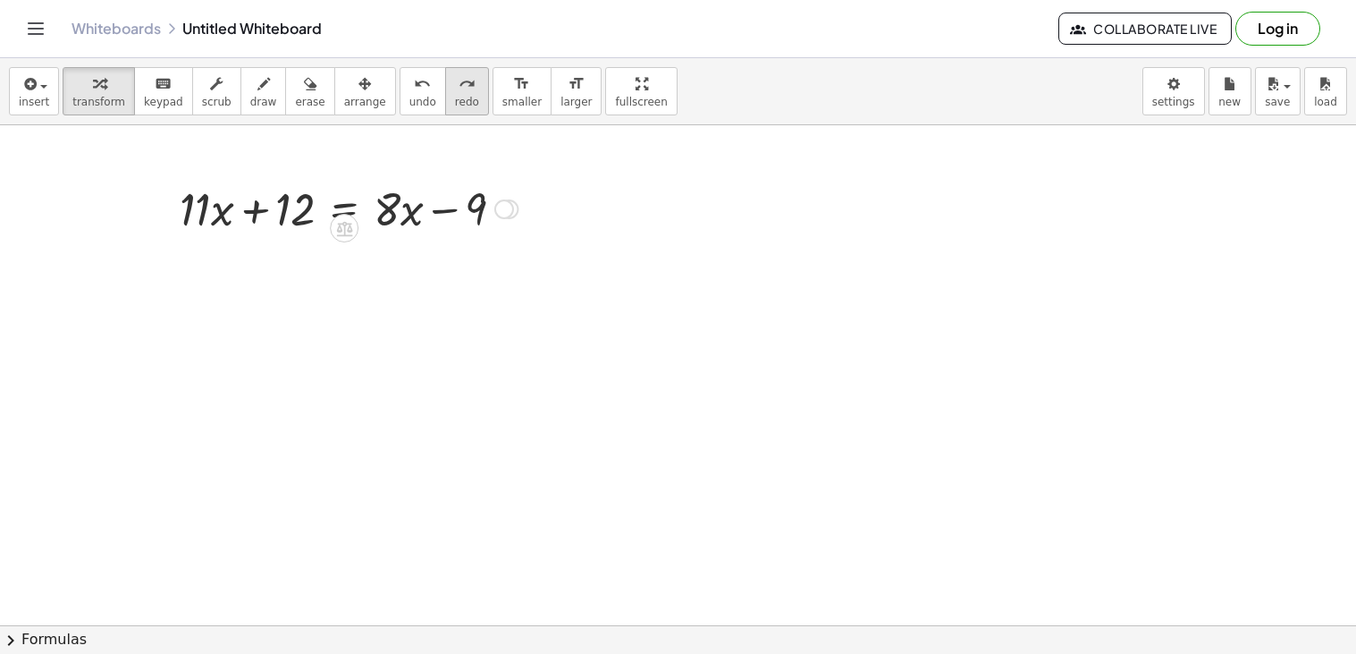
click at [449, 88] on button "redo redo" at bounding box center [467, 91] width 44 height 48
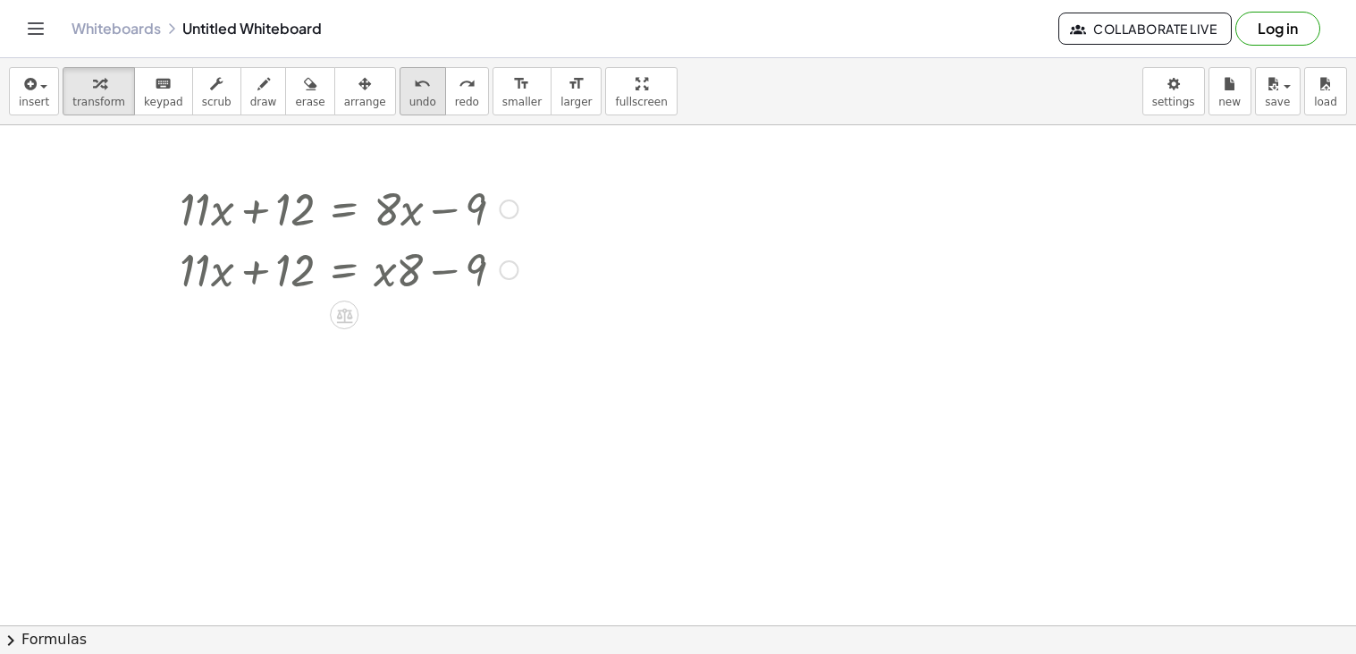
click at [409, 96] on span "undo" at bounding box center [422, 102] width 27 height 13
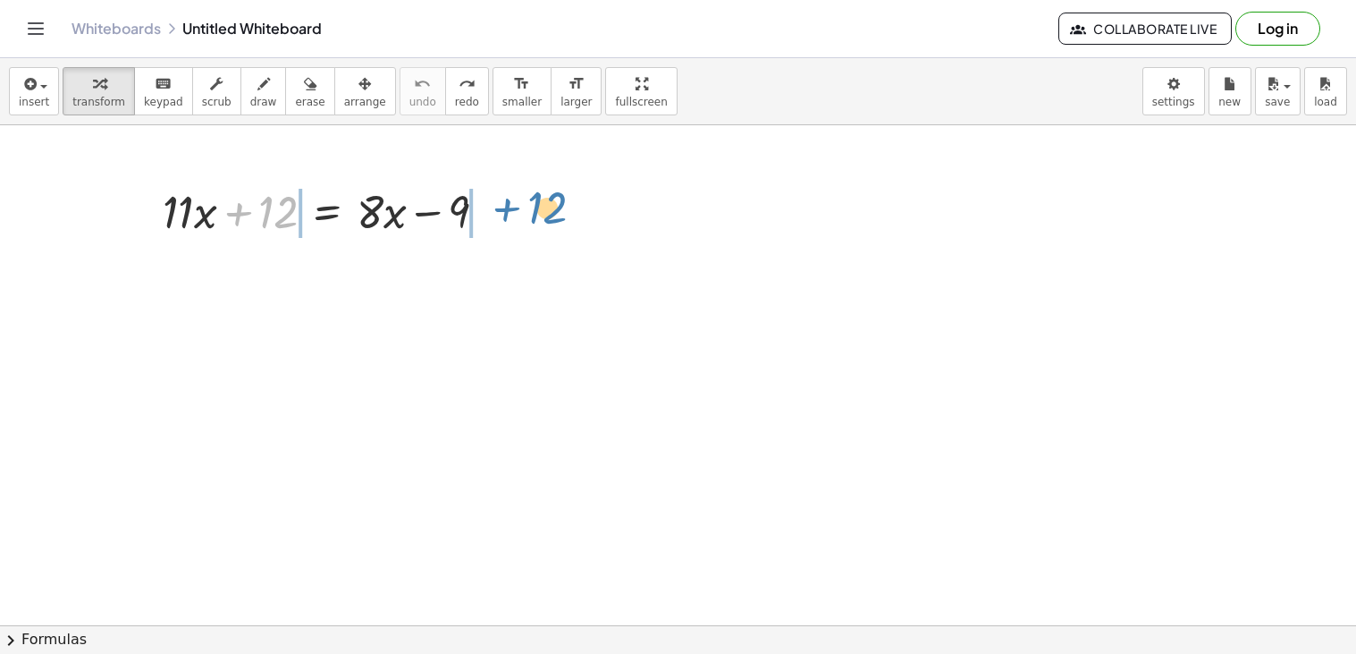
drag, startPoint x: 274, startPoint y: 218, endPoint x: 544, endPoint y: 214, distance: 269.2
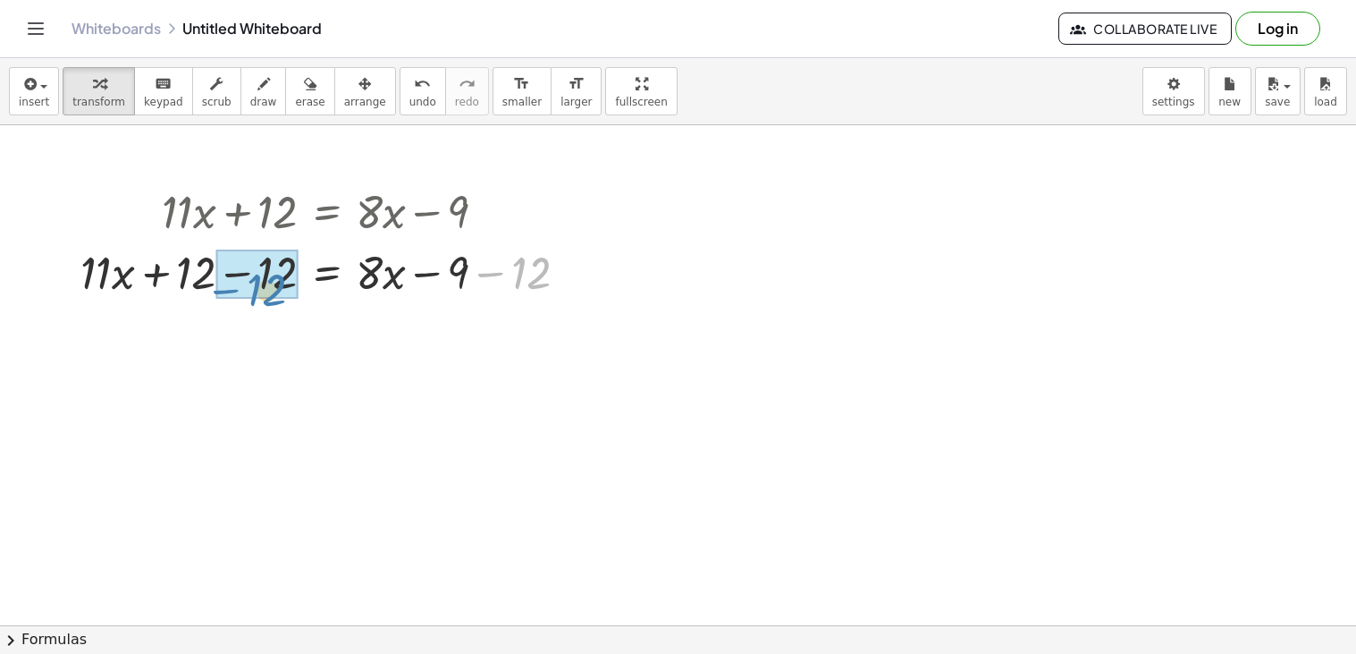
drag, startPoint x: 526, startPoint y: 266, endPoint x: 261, endPoint y: 283, distance: 265.2
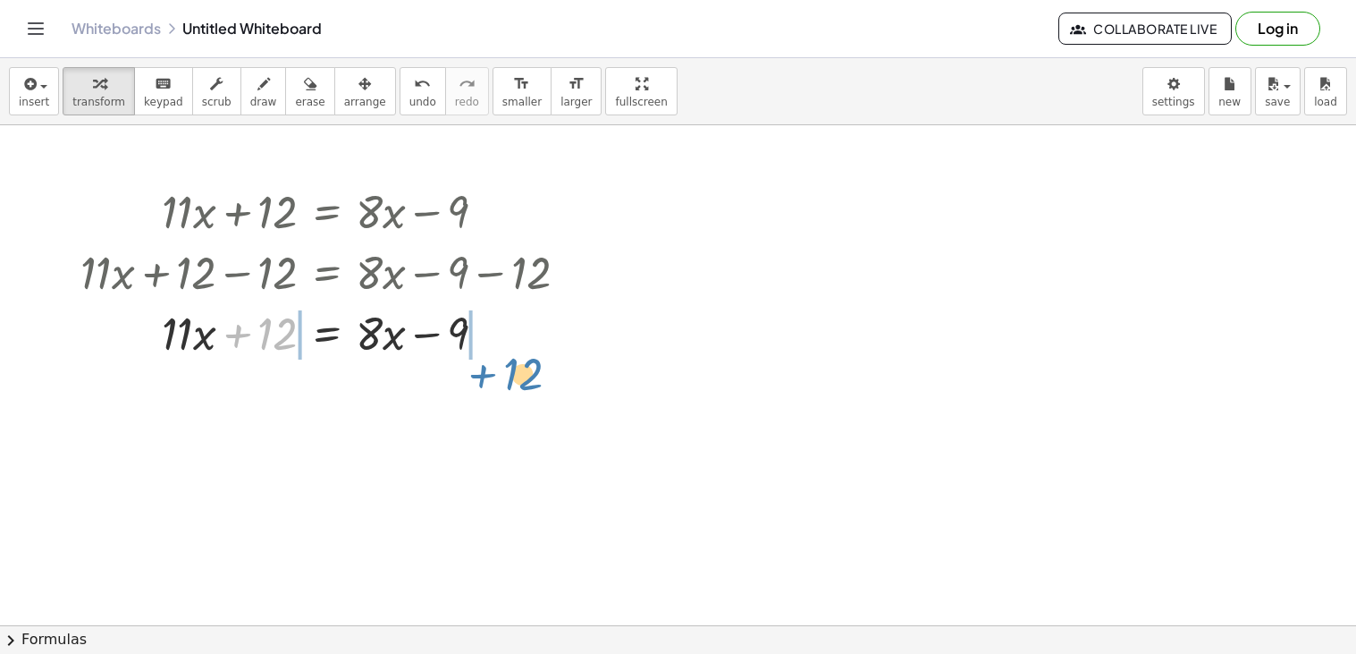
drag, startPoint x: 280, startPoint y: 348, endPoint x: 528, endPoint y: 372, distance: 249.7
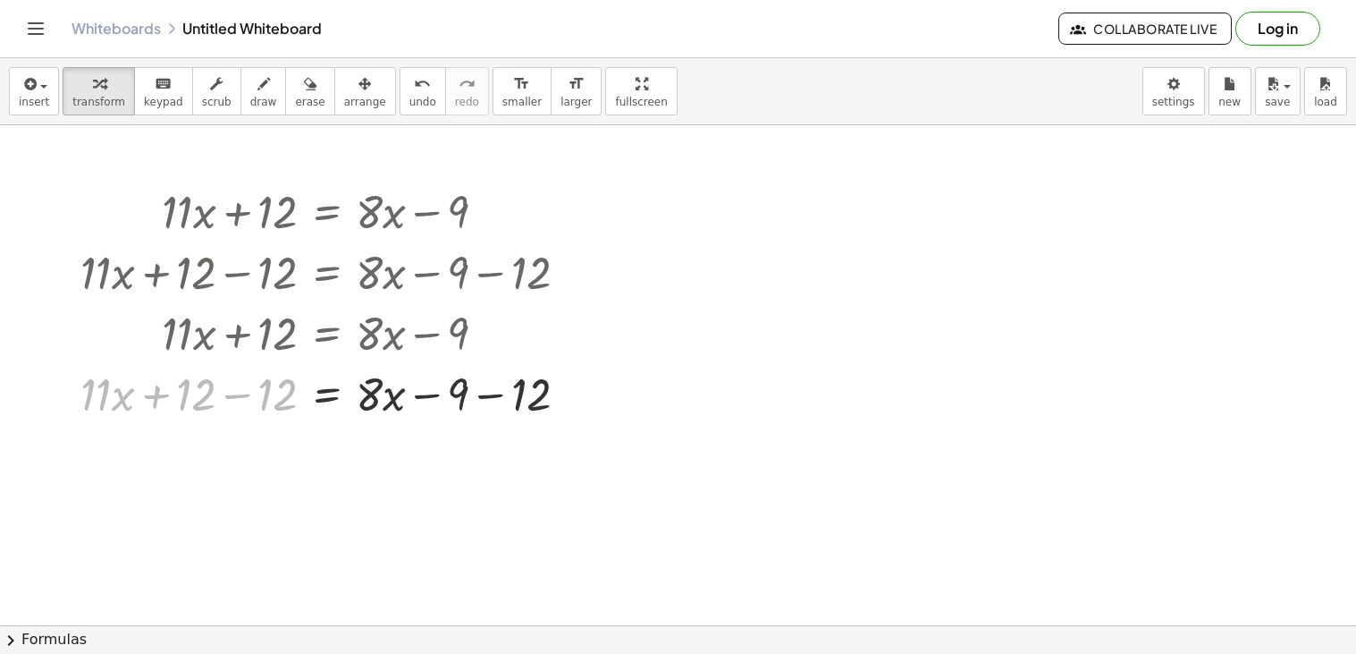
drag, startPoint x: 258, startPoint y: 388, endPoint x: 281, endPoint y: -48, distance: 436.9
click at [281, 0] on html "Graspable Math Activities Get Started Activity Bank Assigned Work Classes White…" at bounding box center [678, 327] width 1356 height 654
click at [400, 71] on button "undo undo" at bounding box center [423, 91] width 46 height 48
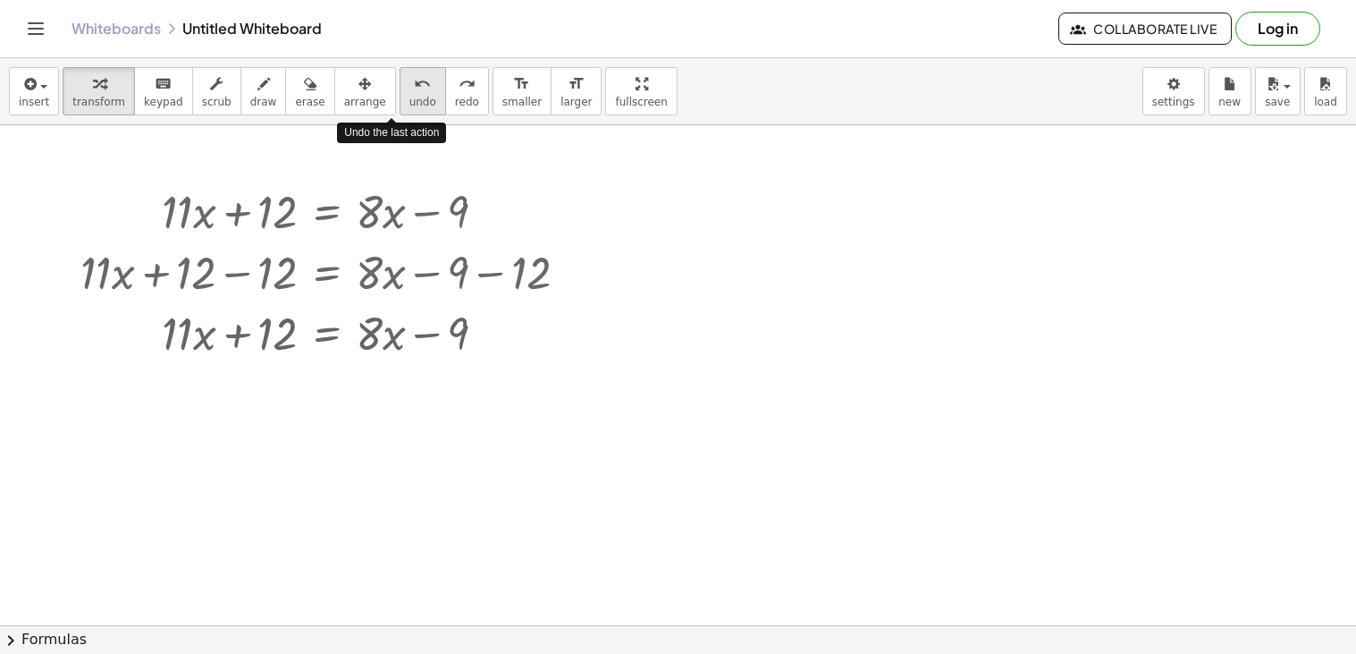
click at [400, 71] on button "undo undo" at bounding box center [423, 91] width 46 height 48
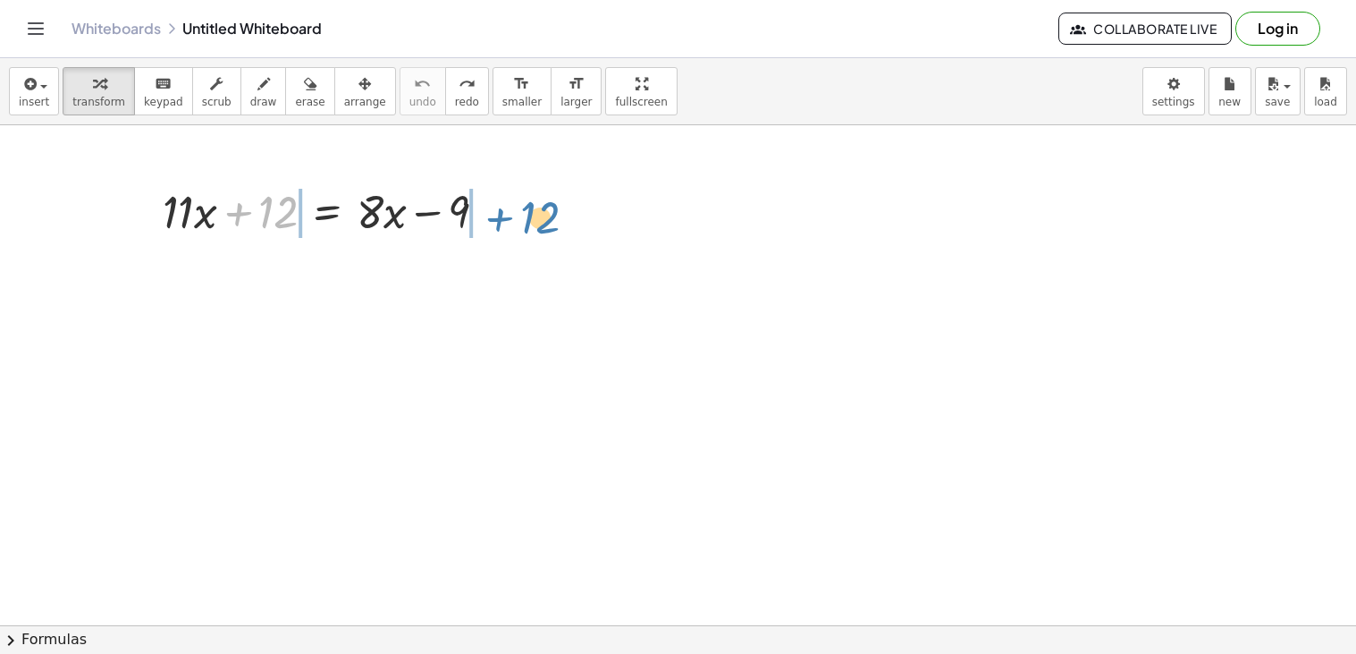
drag, startPoint x: 258, startPoint y: 205, endPoint x: 520, endPoint y: 210, distance: 262.0
drag, startPoint x: 289, startPoint y: 203, endPoint x: 329, endPoint y: 211, distance: 41.0
click at [329, 211] on div at bounding box center [332, 210] width 356 height 61
drag, startPoint x: 275, startPoint y: 217, endPoint x: 556, endPoint y: 208, distance: 280.9
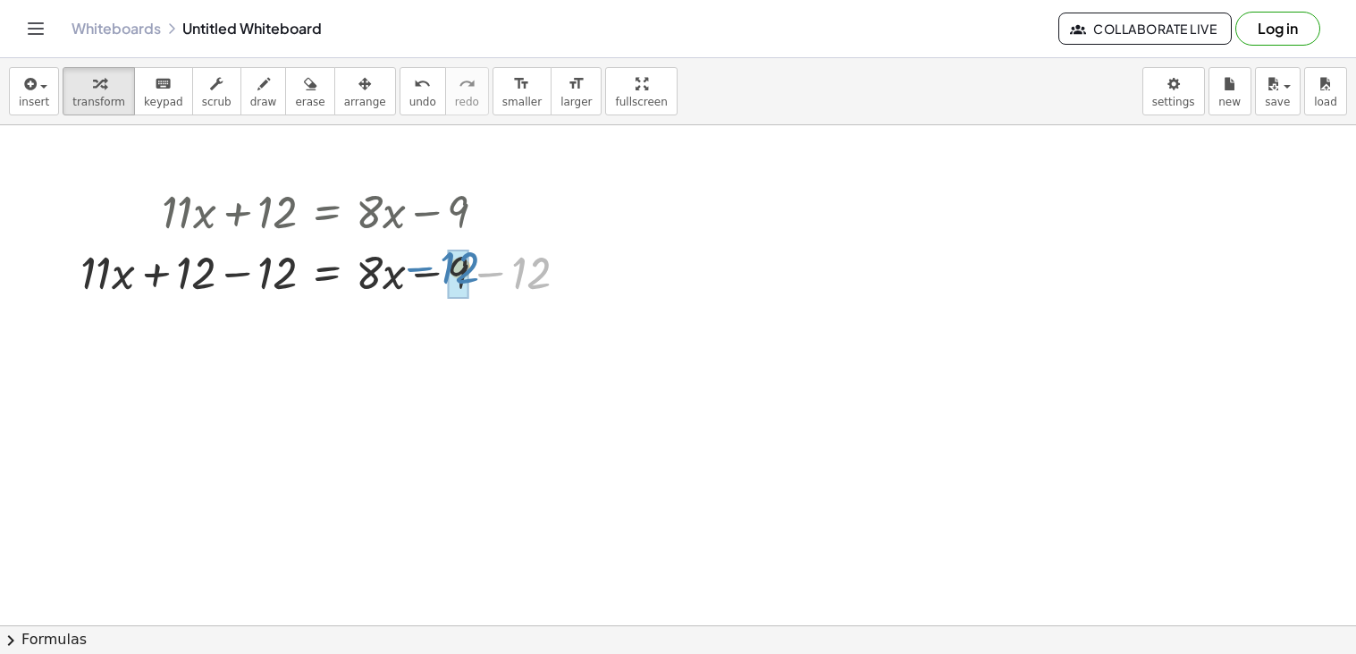
drag, startPoint x: 521, startPoint y: 265, endPoint x: 448, endPoint y: 259, distance: 73.5
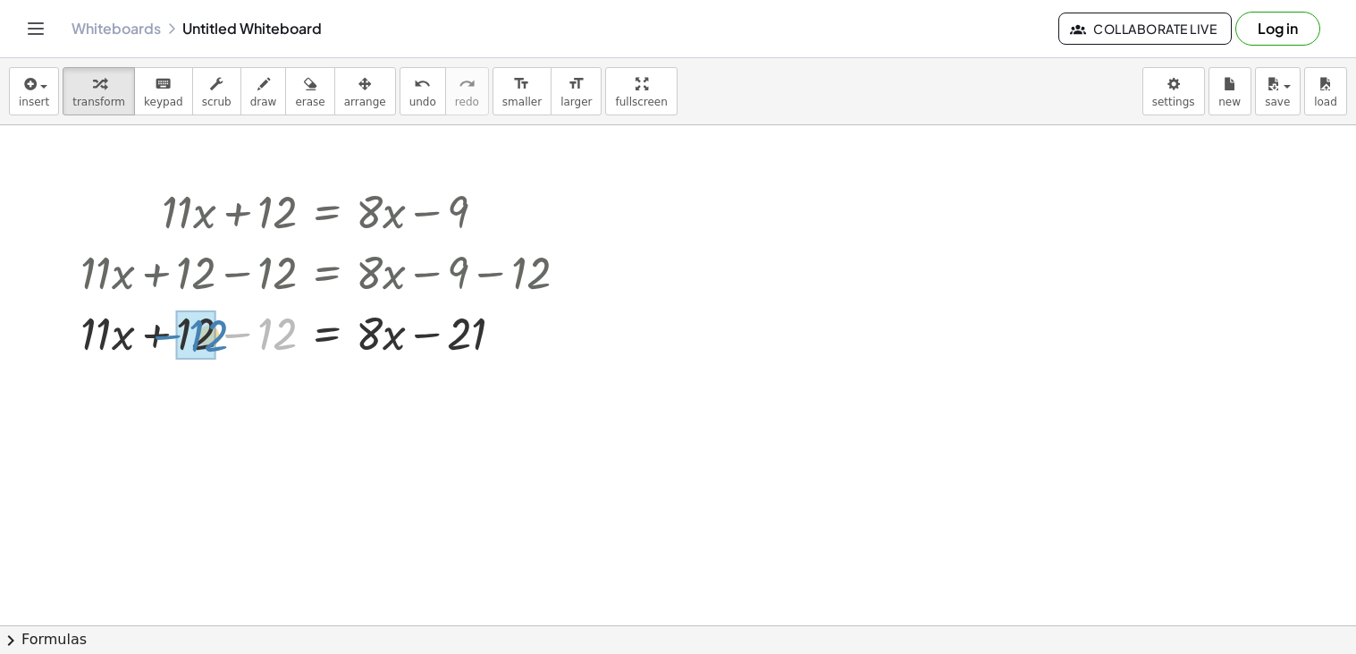
drag, startPoint x: 271, startPoint y: 346, endPoint x: 201, endPoint y: 347, distance: 69.7
click at [370, 339] on div at bounding box center [331, 331] width 519 height 61
drag, startPoint x: 402, startPoint y: 342, endPoint x: 384, endPoint y: 342, distance: 17.9
click at [384, 342] on div at bounding box center [331, 331] width 519 height 61
click at [448, 342] on div at bounding box center [331, 331] width 519 height 61
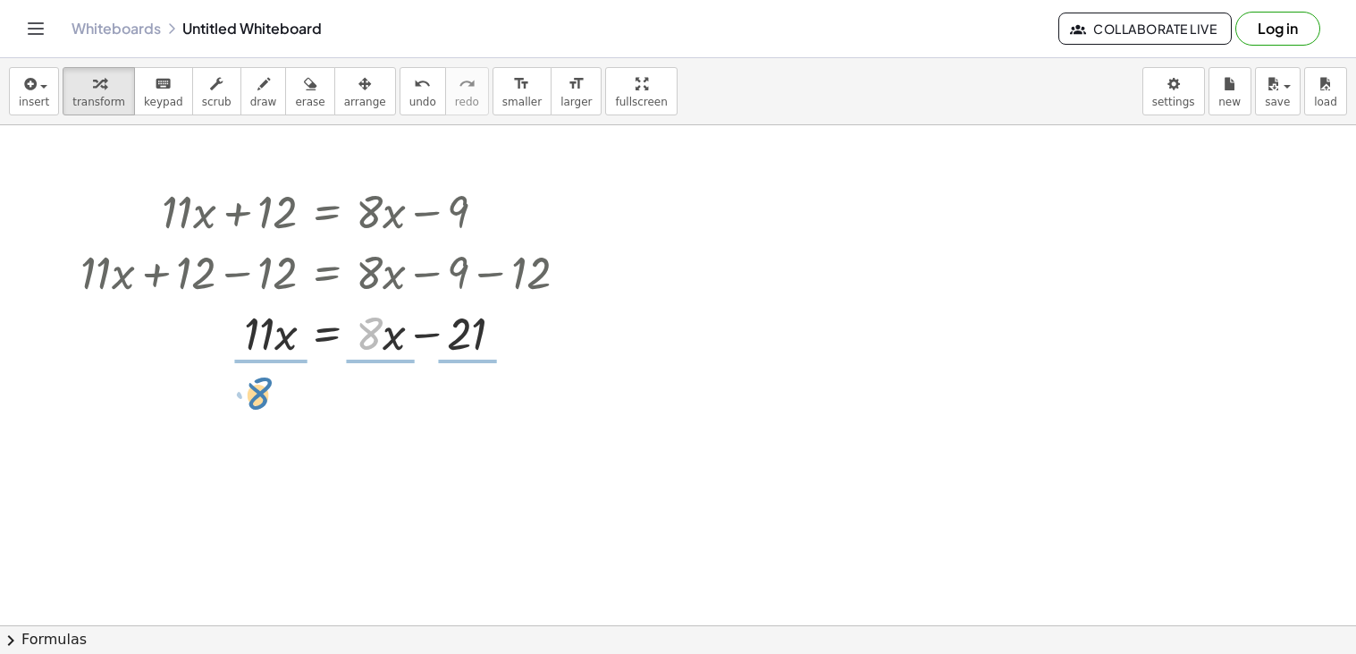
drag, startPoint x: 371, startPoint y: 337, endPoint x: 258, endPoint y: 398, distance: 128.0
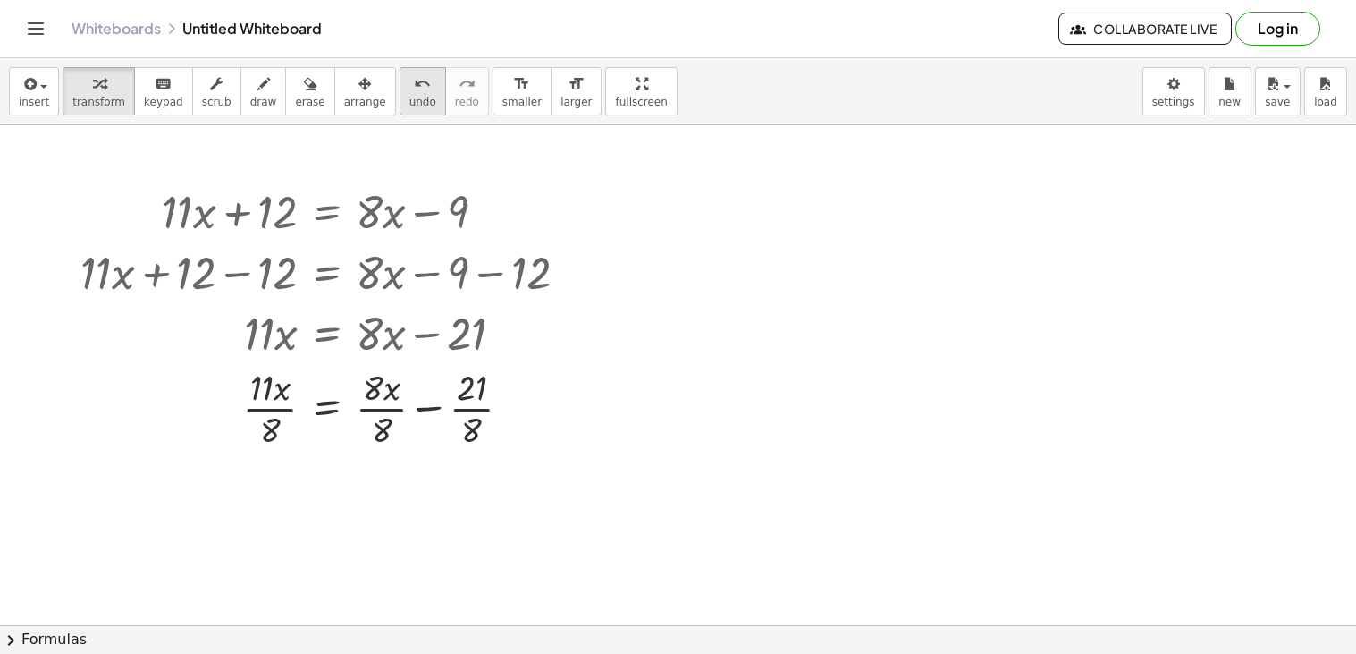
click at [414, 92] on icon "undo" at bounding box center [422, 83] width 17 height 21
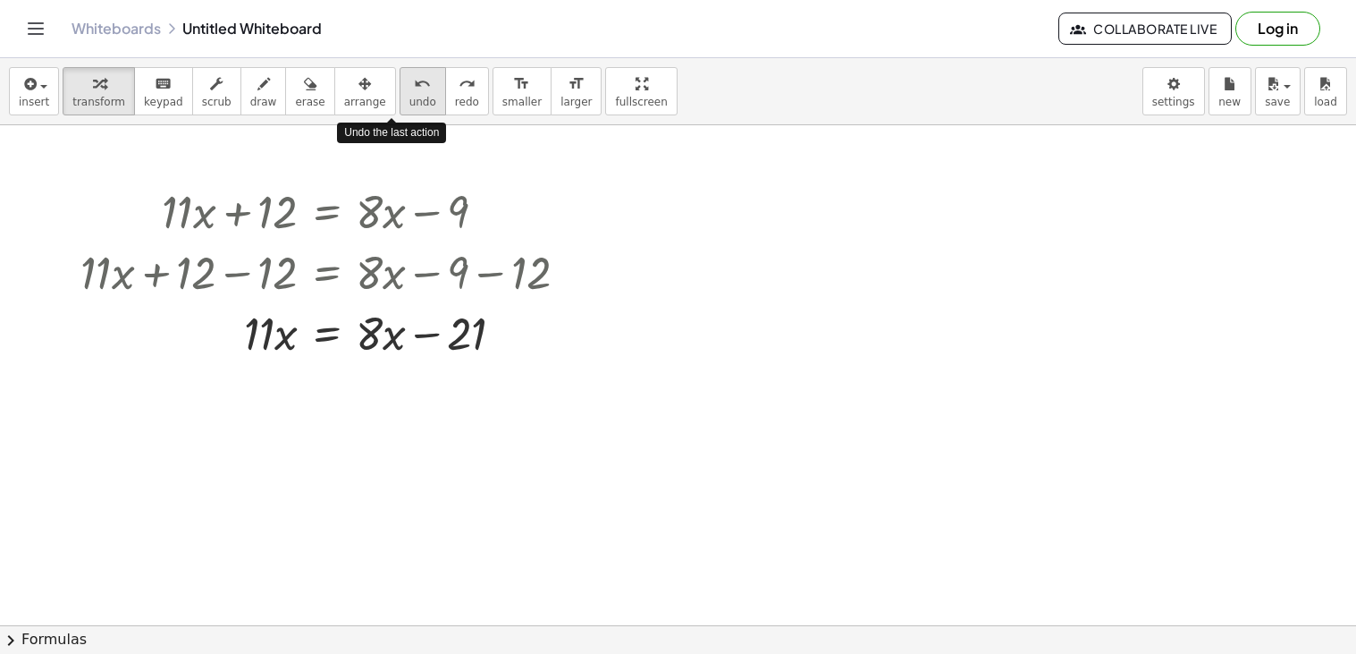
click at [400, 94] on button "undo undo" at bounding box center [423, 91] width 46 height 48
click at [400, 97] on button "undo undo" at bounding box center [423, 91] width 46 height 48
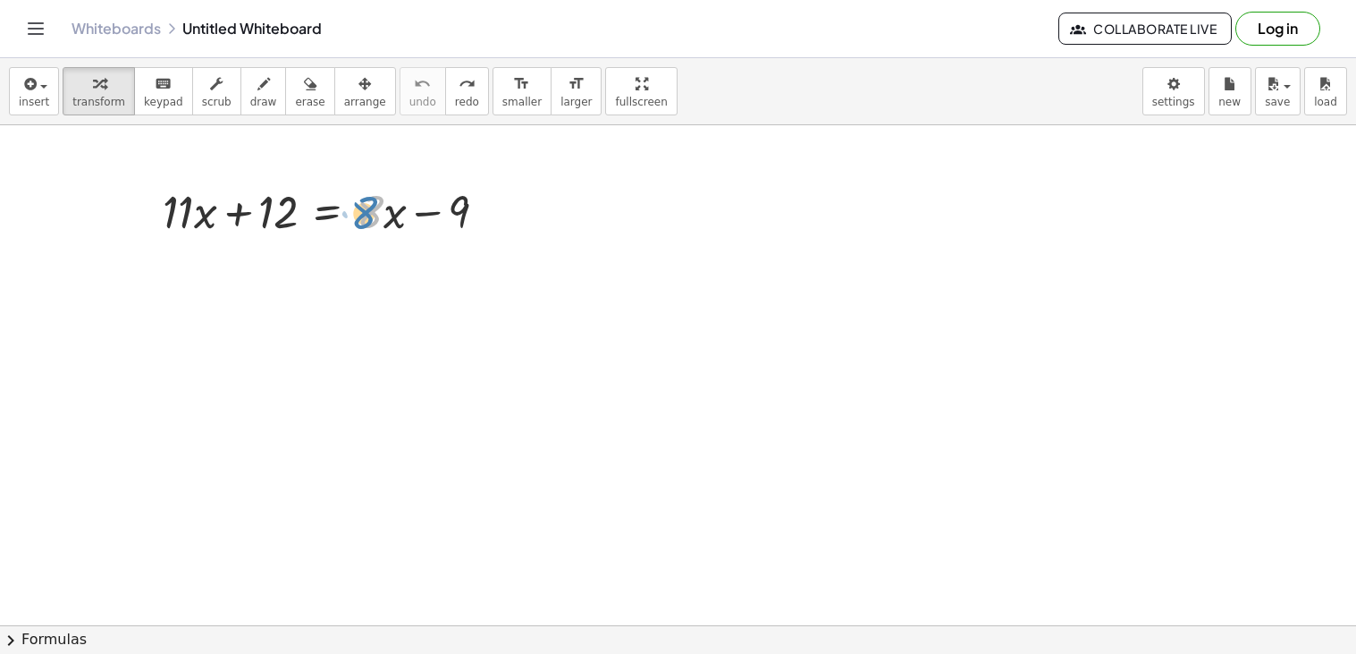
drag, startPoint x: 363, startPoint y: 218, endPoint x: 380, endPoint y: 224, distance: 17.8
click at [380, 224] on div at bounding box center [332, 210] width 356 height 61
drag, startPoint x: 393, startPoint y: 216, endPoint x: 355, endPoint y: 217, distance: 37.6
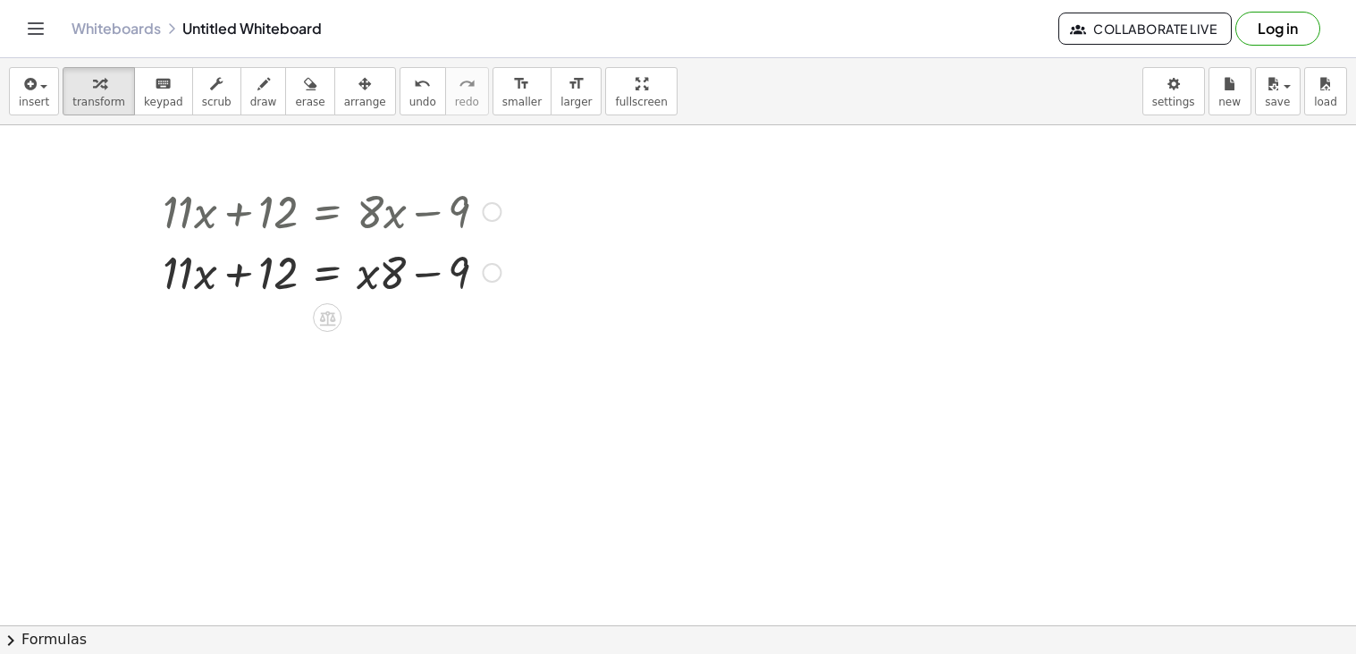
click at [381, 211] on div at bounding box center [332, 210] width 356 height 61
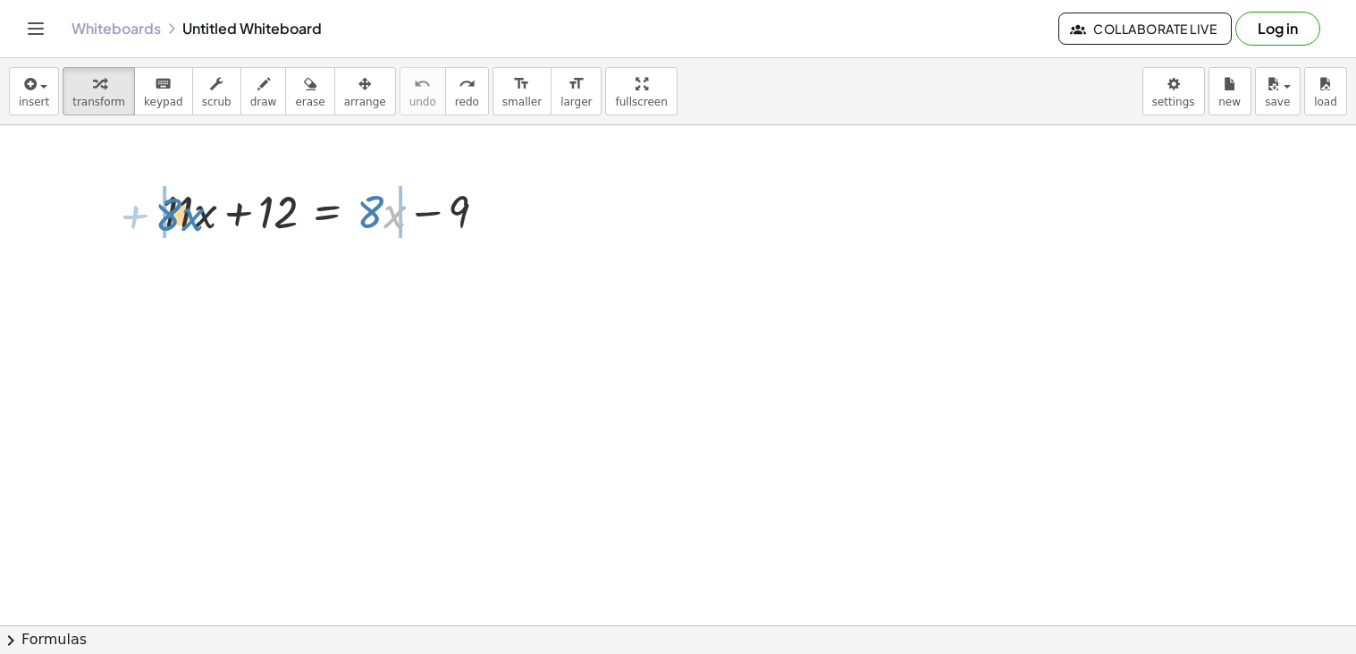
drag, startPoint x: 392, startPoint y: 210, endPoint x: 191, endPoint y: 213, distance: 200.3
click at [191, 213] on div at bounding box center [328, 210] width 349 height 61
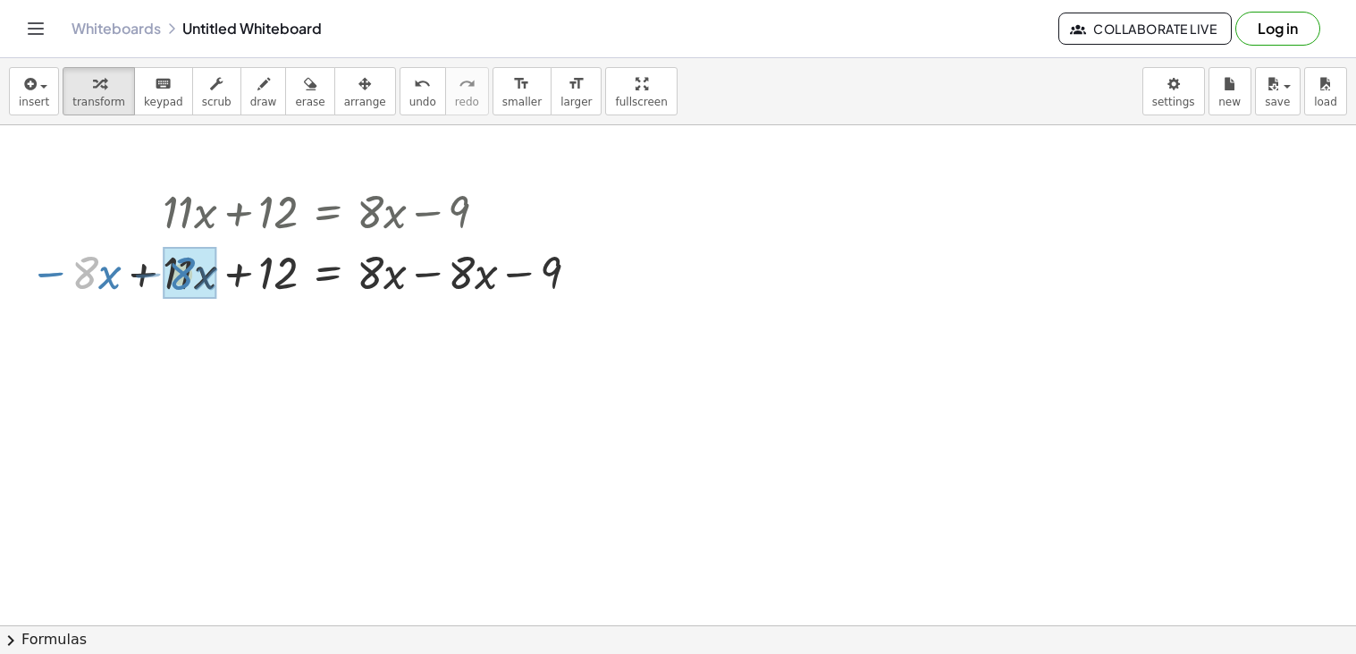
drag, startPoint x: 76, startPoint y: 278, endPoint x: 175, endPoint y: 279, distance: 99.2
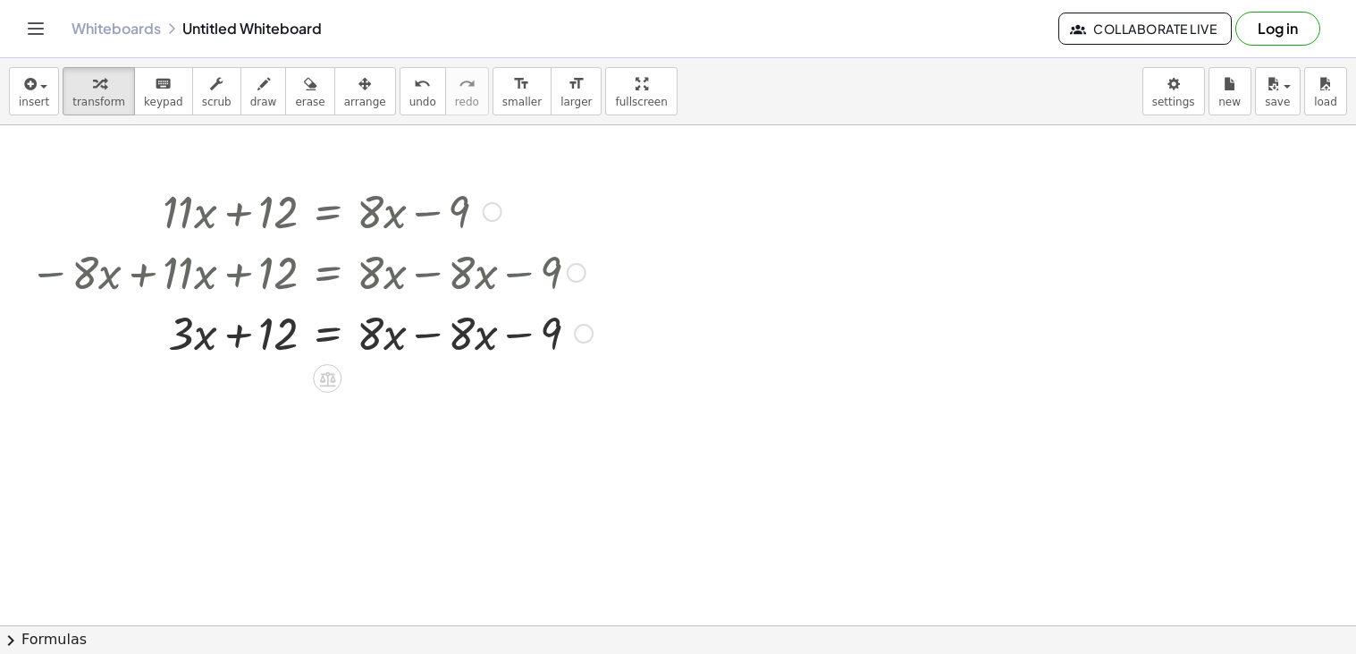
drag, startPoint x: 482, startPoint y: 322, endPoint x: 368, endPoint y: 317, distance: 113.7
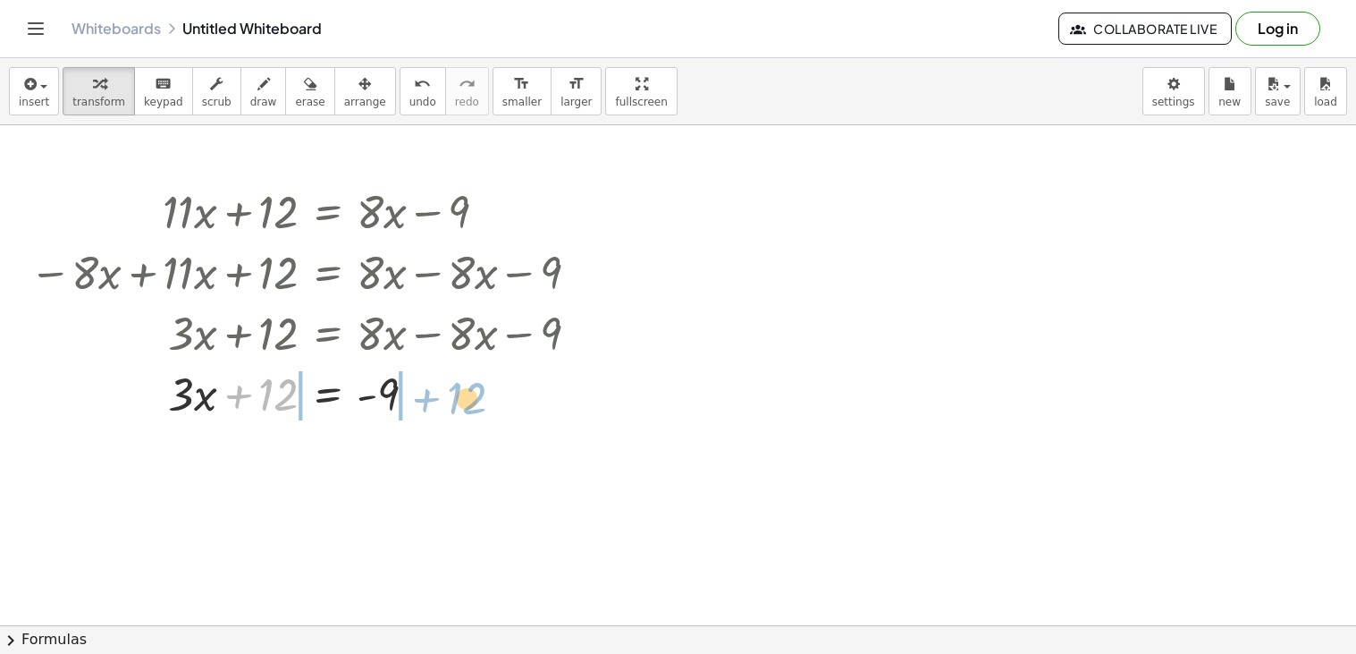
drag, startPoint x: 278, startPoint y: 399, endPoint x: 466, endPoint y: 401, distance: 187.8
click at [466, 401] on div at bounding box center [311, 392] width 581 height 61
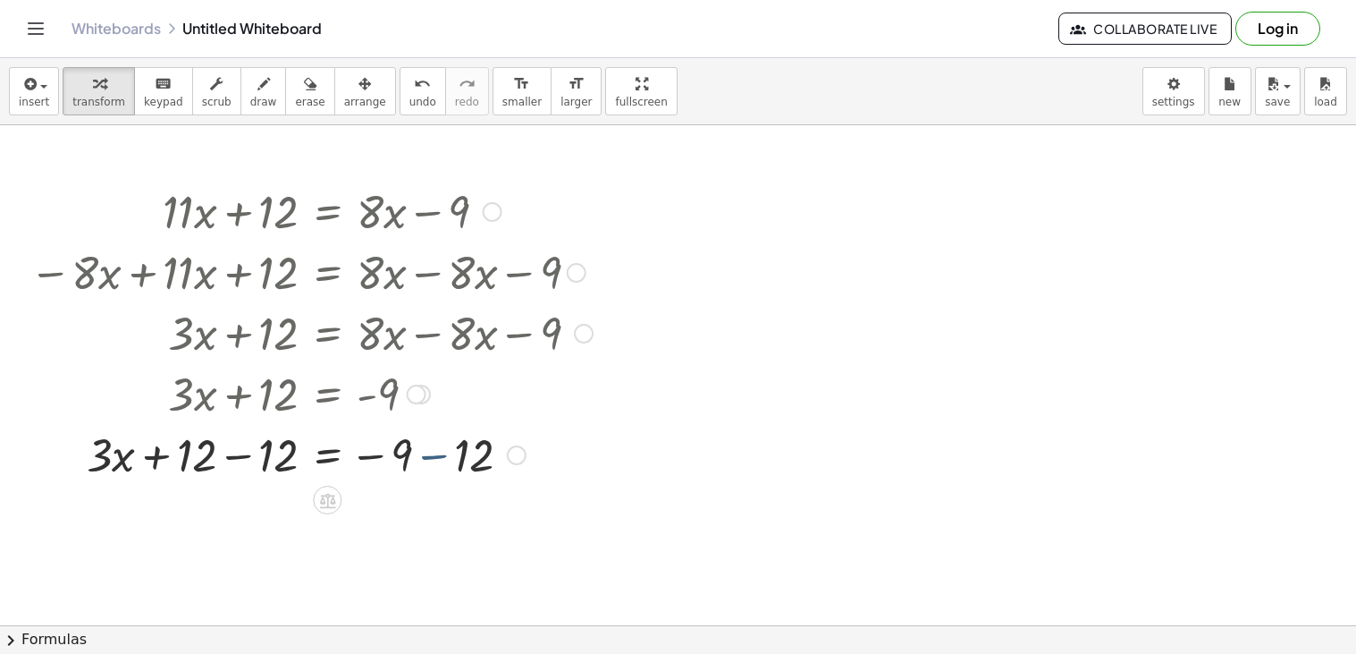
click at [451, 464] on div at bounding box center [311, 453] width 581 height 61
drag, startPoint x: 469, startPoint y: 456, endPoint x: 538, endPoint y: 449, distance: 69.2
click at [538, 449] on div at bounding box center [311, 453] width 581 height 61
drag, startPoint x: 474, startPoint y: 452, endPoint x: 403, endPoint y: 455, distance: 70.7
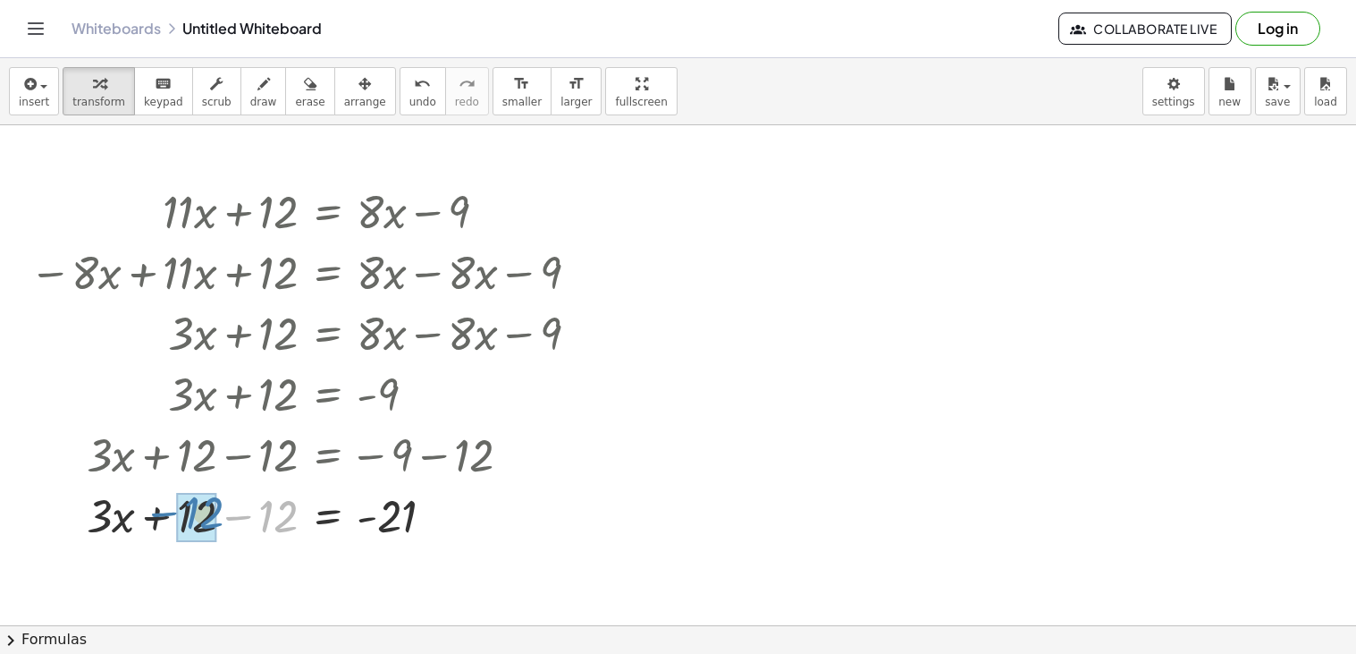
drag, startPoint x: 284, startPoint y: 508, endPoint x: 205, endPoint y: 504, distance: 79.7
drag, startPoint x: 266, startPoint y: 505, endPoint x: 389, endPoint y: 568, distance: 137.6
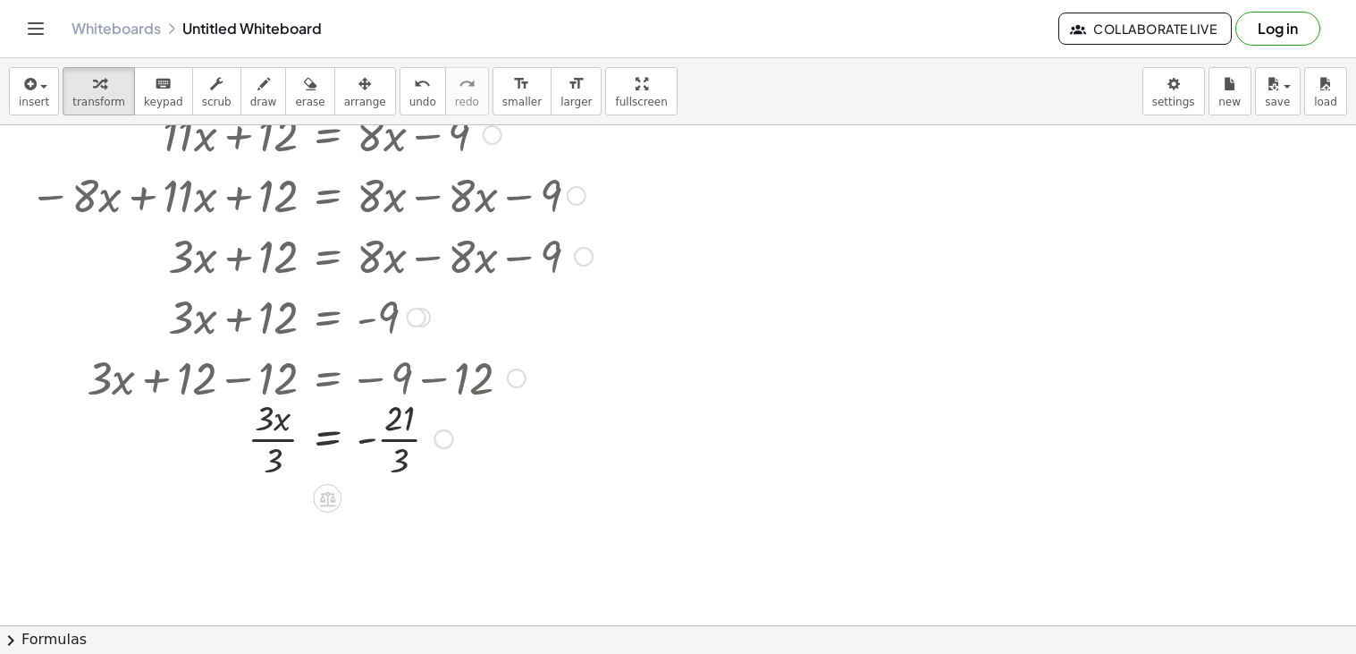
scroll to position [80, 0]
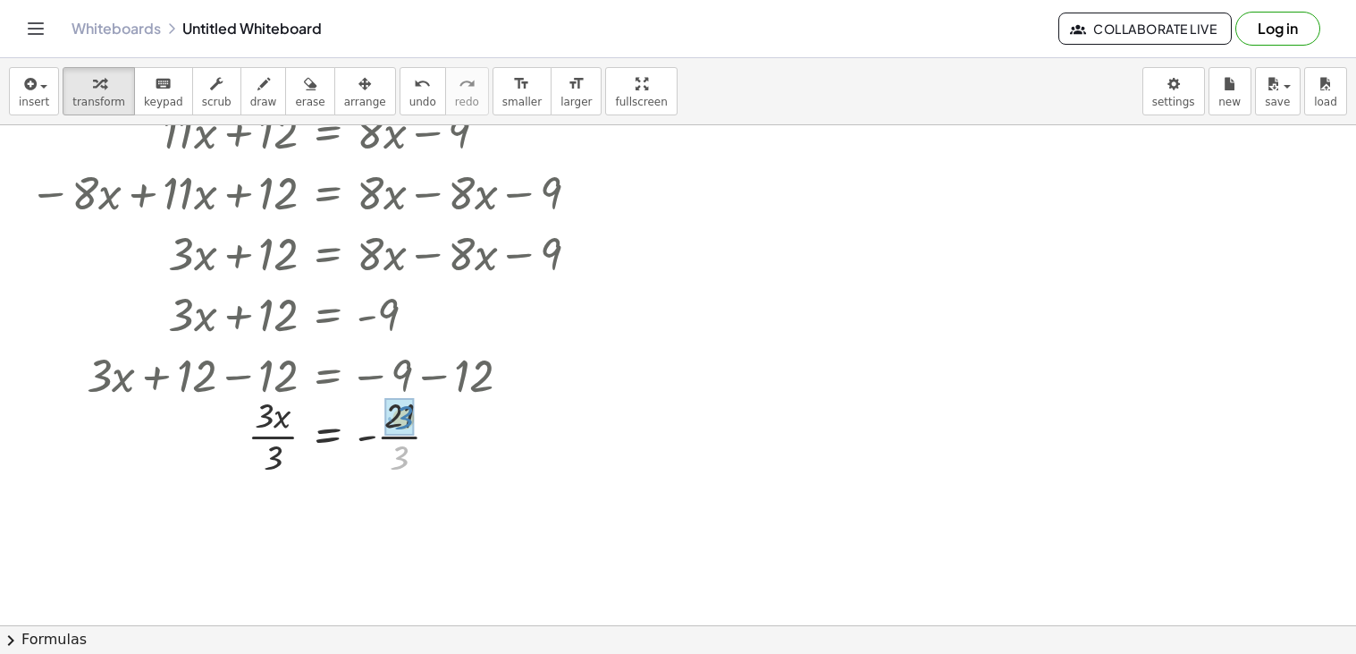
drag, startPoint x: 396, startPoint y: 458, endPoint x: 400, endPoint y: 418, distance: 40.4
drag, startPoint x: 286, startPoint y: 540, endPoint x: 279, endPoint y: 496, distance: 44.4
click at [279, 496] on div at bounding box center [311, 523] width 581 height 89
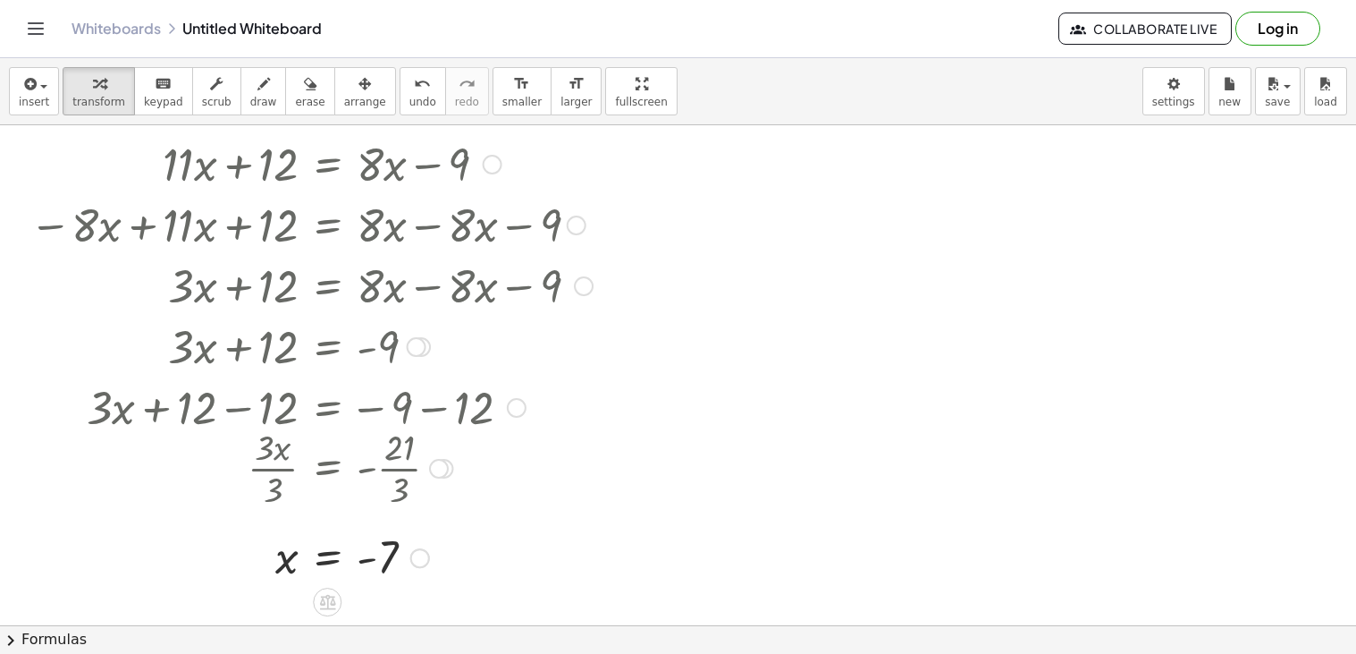
scroll to position [115, 0]
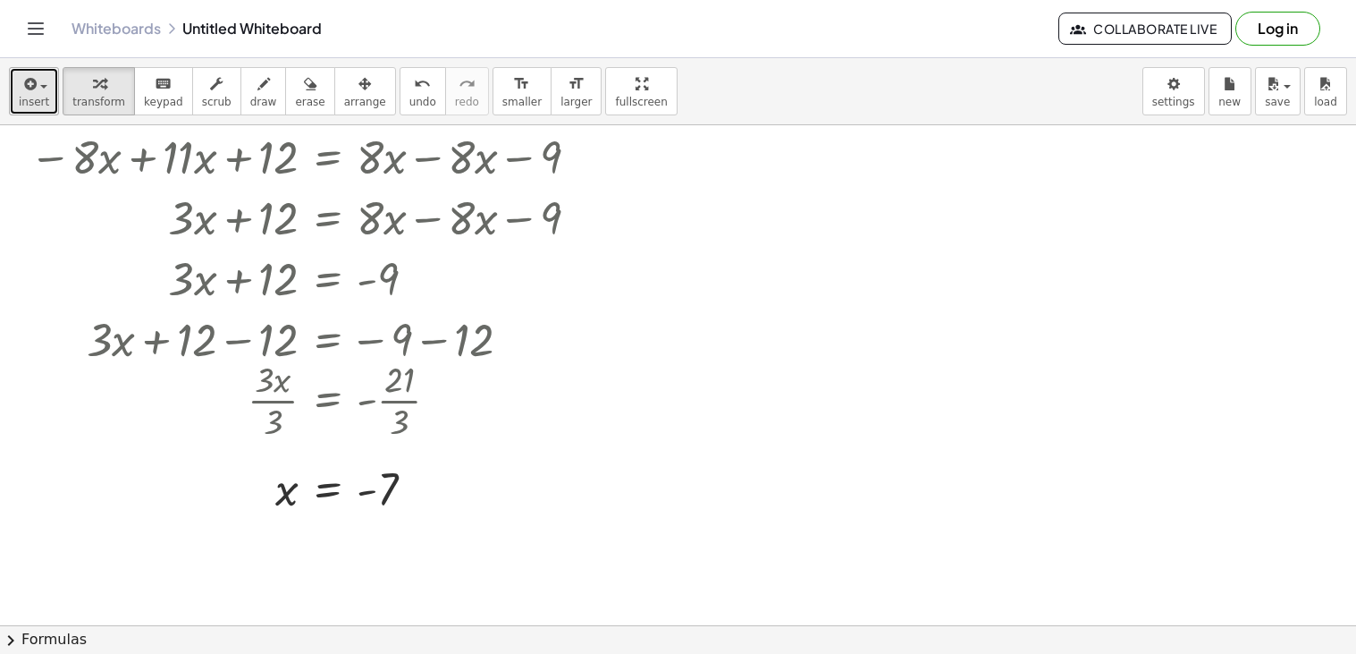
click at [22, 86] on icon "button" at bounding box center [29, 83] width 16 height 21
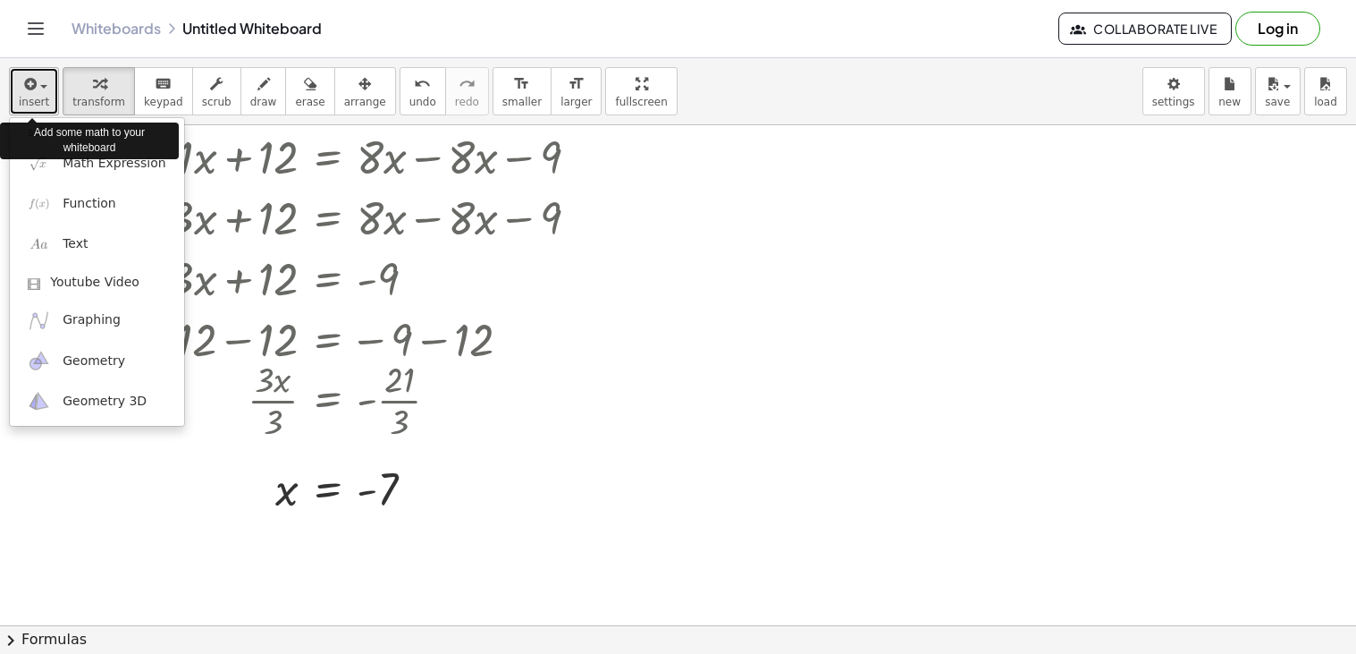
click at [22, 86] on icon "button" at bounding box center [29, 83] width 16 height 21
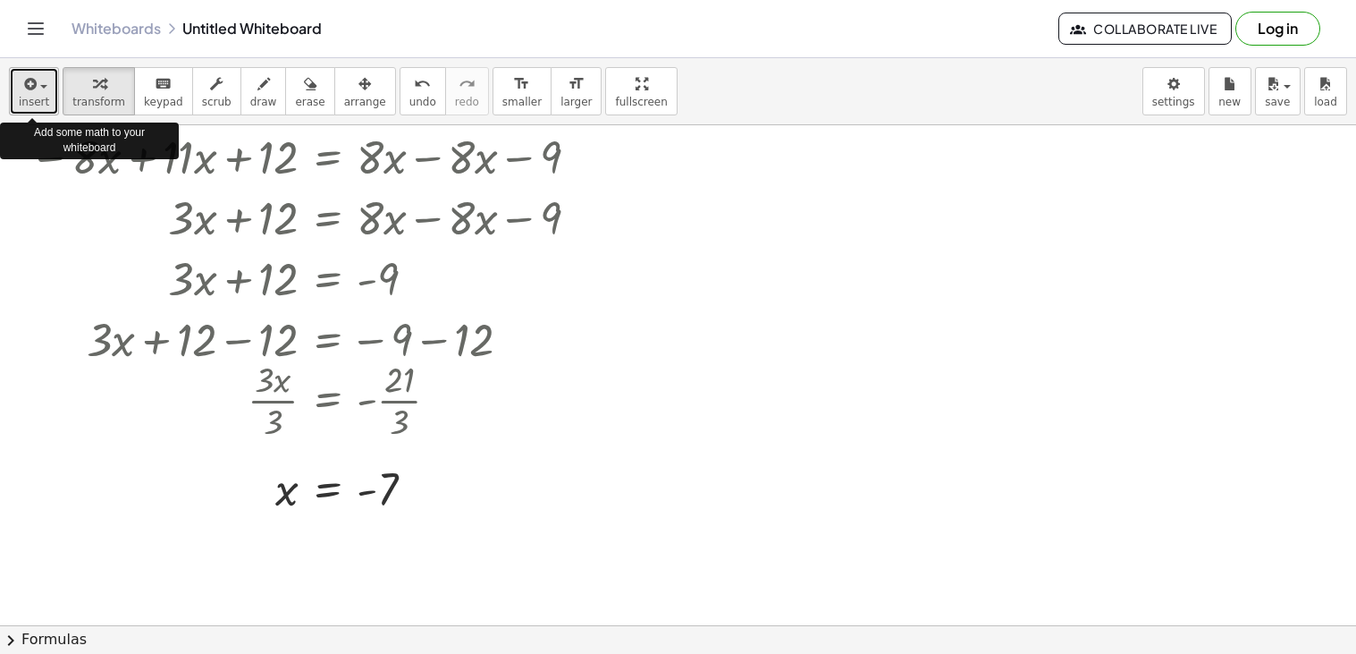
click at [22, 86] on icon "button" at bounding box center [29, 83] width 16 height 21
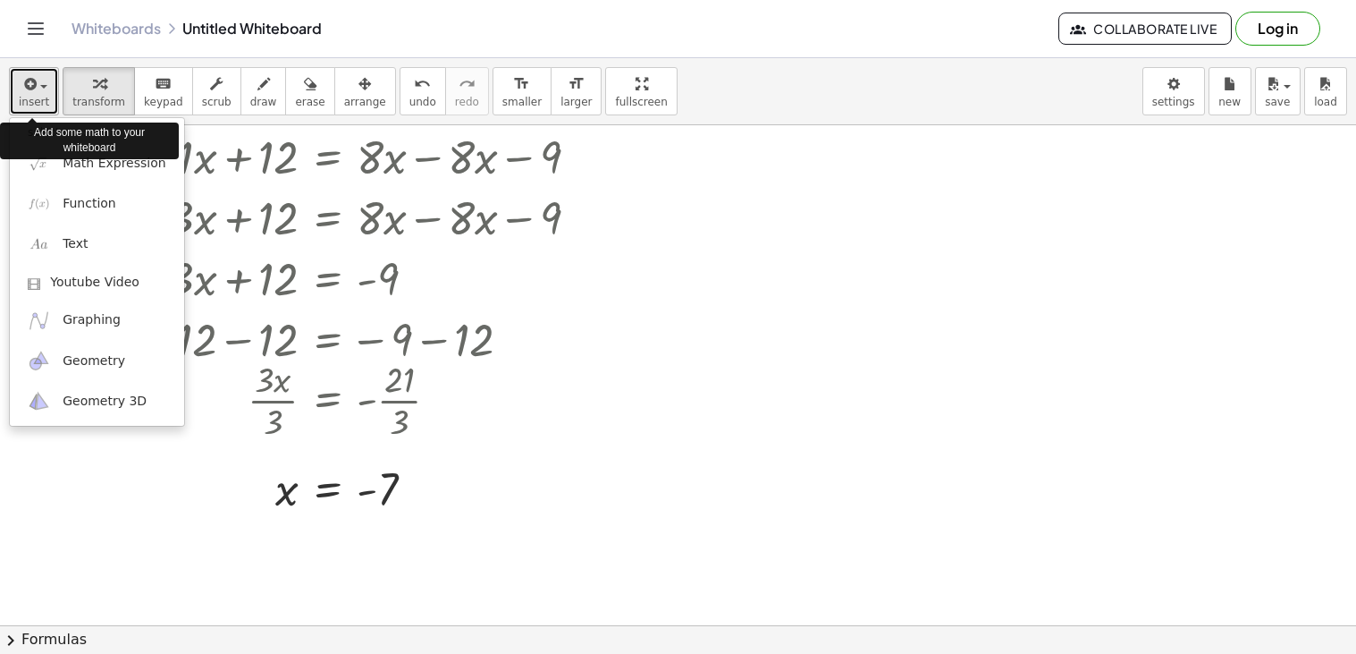
click at [22, 86] on icon "button" at bounding box center [29, 83] width 16 height 21
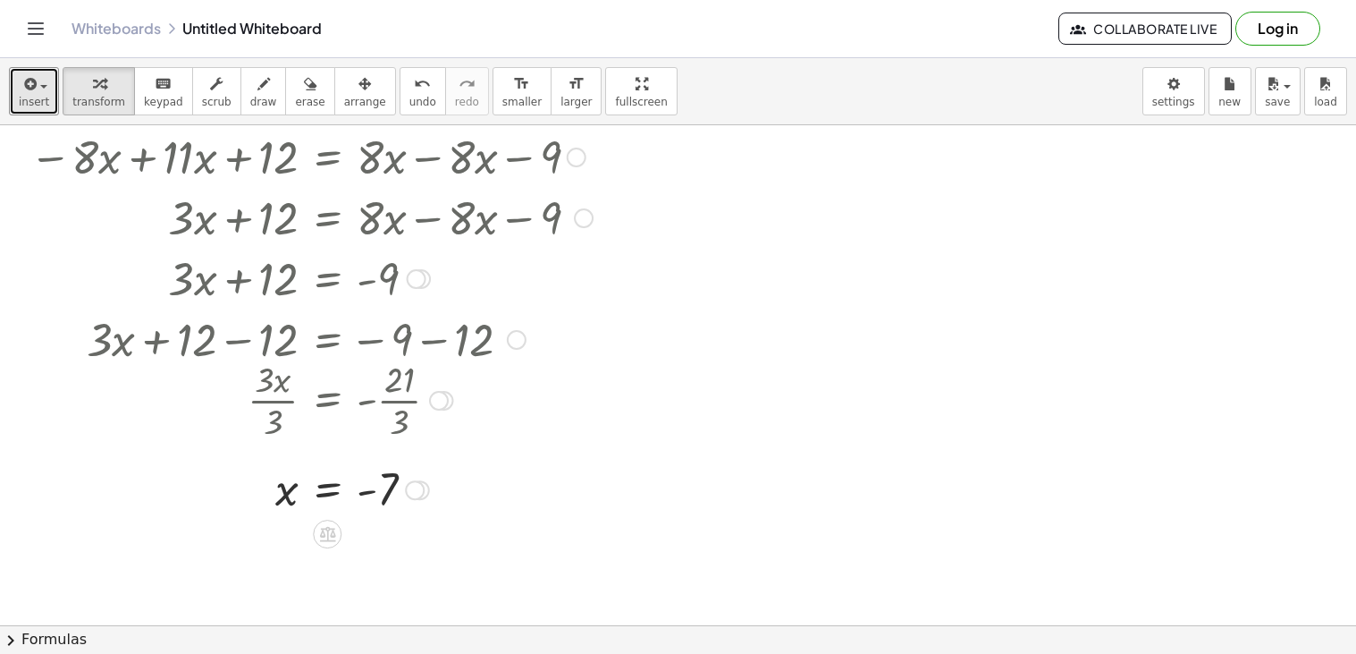
scroll to position [0, 0]
